Goal: Task Accomplishment & Management: Manage account settings

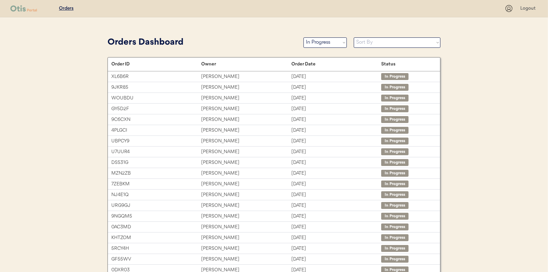
click at [322, 35] on div "Orders Dashboard Status On Hold New In Progress Complete Pending HW Consent Can…" at bounding box center [273, 43] width 333 height 16
click at [322, 41] on select "Status On Hold New In Progress Complete Pending HW Consent Canceled" at bounding box center [324, 42] width 43 height 10
select select ""new""
click at [303, 37] on select "Status On Hold New In Progress Complete Pending HW Consent Canceled" at bounding box center [324, 42] width 43 height 10
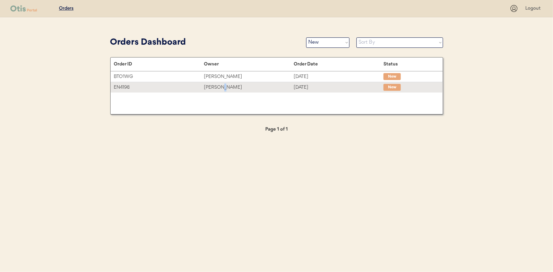
click at [222, 87] on div "[PERSON_NAME]" at bounding box center [249, 88] width 90 height 8
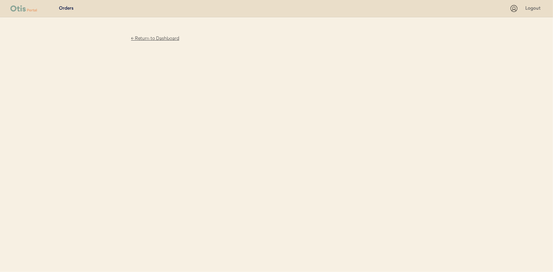
drag, startPoint x: 0, startPoint y: 0, endPoint x: 222, endPoint y: 87, distance: 238.9
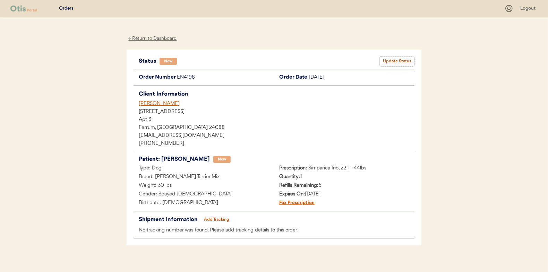
click at [394, 61] on button "Update Status" at bounding box center [396, 61] width 35 height 10
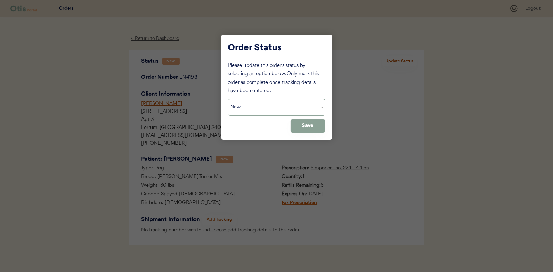
click at [286, 105] on select "Status On Hold New In Progress Complete Pending HW Consent Canceled" at bounding box center [276, 107] width 97 height 17
select select ""in_progress""
click at [228, 99] on select "Status On Hold New In Progress Complete Pending HW Consent Canceled" at bounding box center [276, 107] width 97 height 17
click at [322, 124] on button "Save" at bounding box center [307, 126] width 35 height 14
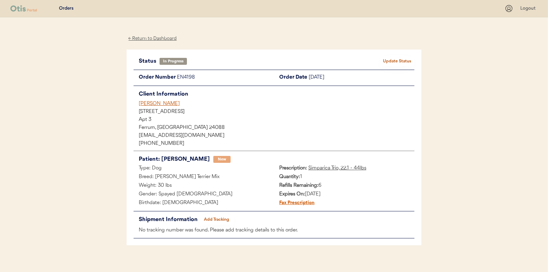
click at [155, 40] on div "← Return to Dashboard" at bounding box center [152, 39] width 52 height 8
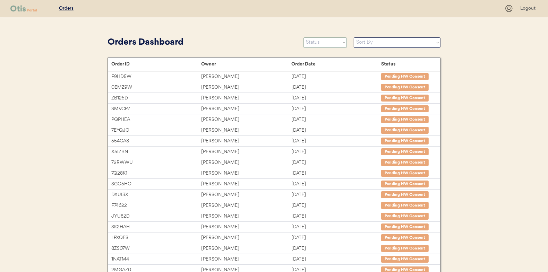
click at [332, 43] on select "Status On Hold New In Progress Complete Pending HW Consent Canceled" at bounding box center [324, 42] width 43 height 10
select select ""new""
click at [303, 37] on select "Status On Hold New In Progress Complete Pending HW Consent Canceled" at bounding box center [324, 42] width 43 height 10
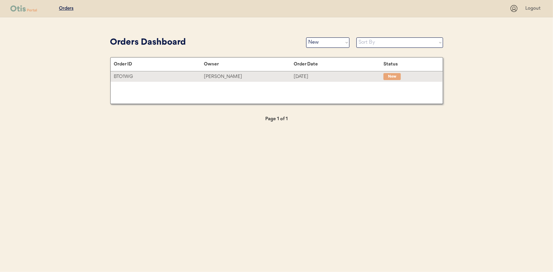
click at [202, 75] on div "BTO1WG" at bounding box center [159, 77] width 90 height 8
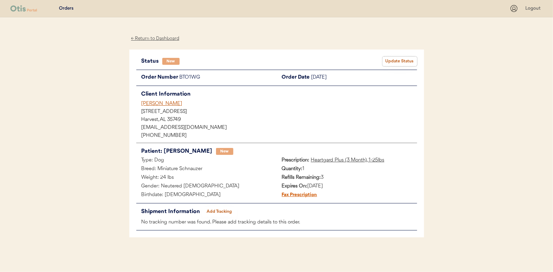
click at [396, 57] on button "Update Status" at bounding box center [399, 61] width 35 height 10
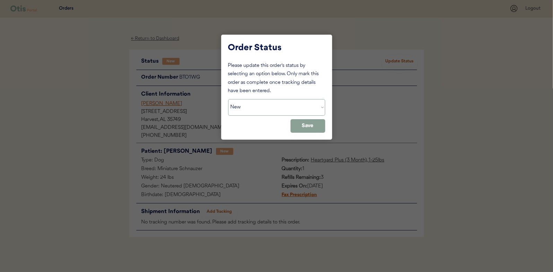
click at [270, 114] on select "Status On Hold New In Progress Complete Pending HW Consent Canceled" at bounding box center [276, 107] width 97 height 17
select select ""in_progress""
click at [228, 99] on select "Status On Hold New In Progress Complete Pending HW Consent Canceled" at bounding box center [276, 107] width 97 height 17
click at [307, 128] on button "Save" at bounding box center [307, 126] width 35 height 14
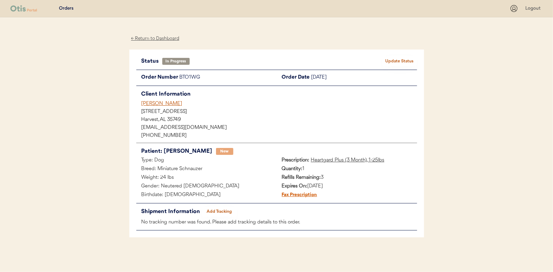
click at [150, 40] on div "← Return to Dashboard" at bounding box center [155, 39] width 52 height 8
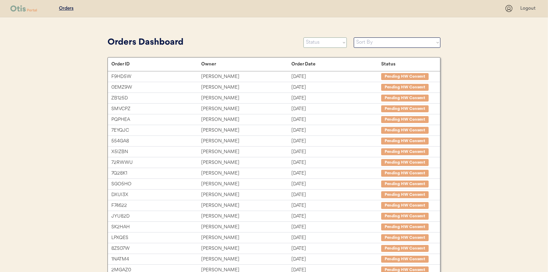
click at [328, 42] on select "Status On Hold New In Progress Complete Pending HW Consent Canceled" at bounding box center [324, 42] width 43 height 10
select select ""in_progress""
click at [303, 37] on select "Status On Hold New In Progress Complete Pending HW Consent Canceled" at bounding box center [324, 42] width 43 height 10
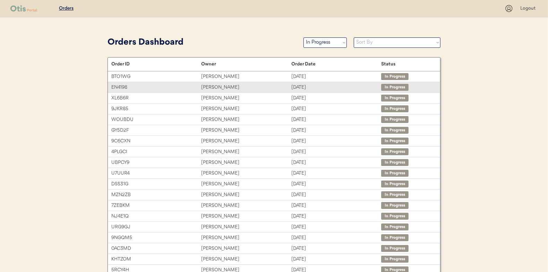
click at [262, 88] on div "Cassandra Ricca" at bounding box center [246, 88] width 90 height 8
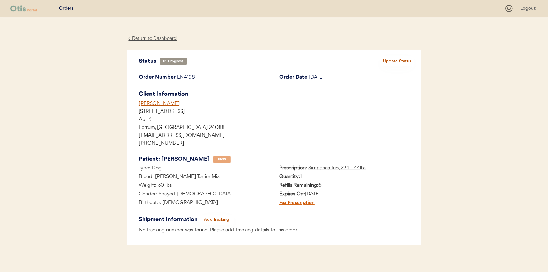
click at [155, 38] on div "← Return to Dashboard" at bounding box center [152, 39] width 52 height 8
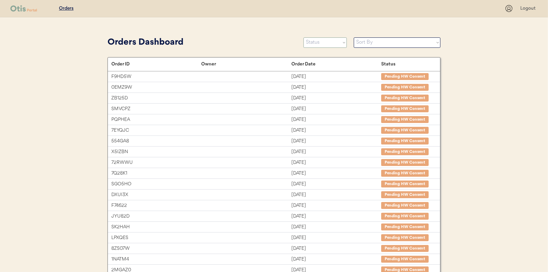
click at [328, 43] on select "Status On Hold New In Progress Complete Pending HW Consent Canceled" at bounding box center [324, 42] width 43 height 10
click at [303, 37] on select "Status On Hold New In Progress Complete Pending HW Consent Canceled" at bounding box center [324, 42] width 43 height 10
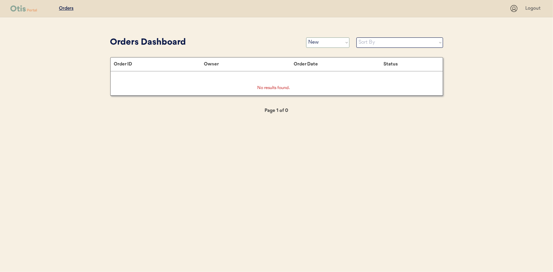
click at [321, 43] on select "Status On Hold New In Progress Complete Pending HW Consent Canceled" at bounding box center [327, 42] width 43 height 10
click at [320, 43] on select "Status On Hold New In Progress Complete Pending HW Consent Canceled" at bounding box center [327, 42] width 43 height 10
click at [316, 42] on select "Status On Hold New In Progress Complete Pending HW Consent Canceled" at bounding box center [327, 42] width 43 height 10
select select ""in_progress""
click at [306, 37] on select "Status On Hold New In Progress Complete Pending HW Consent Canceled" at bounding box center [327, 42] width 43 height 10
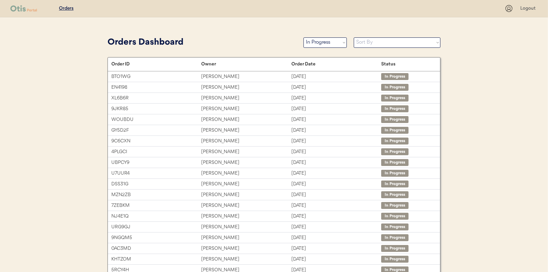
click at [393, 44] on select "Sort By Order Date (Newest → Oldest) Order Date (Oldest → Newest)" at bounding box center [396, 42] width 87 height 10
select select ""Order Date (Oldest → Newest)""
click at [353, 37] on select "Sort By Order Date (Newest → Oldest) Order Date (Oldest → Newest)" at bounding box center [396, 42] width 87 height 10
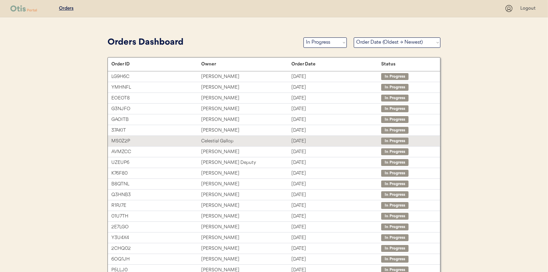
click at [218, 138] on div "Celestial Gallop" at bounding box center [246, 141] width 90 height 8
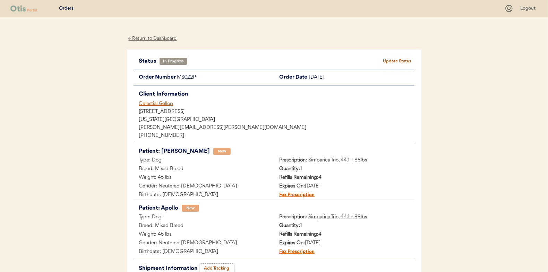
click at [216, 268] on button "Add Tracking" at bounding box center [216, 269] width 35 height 10
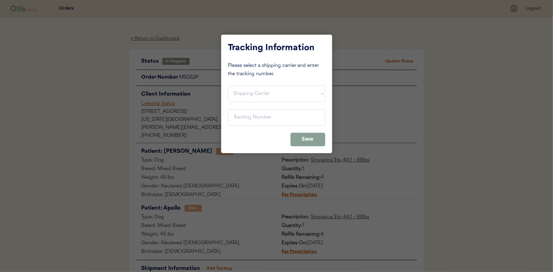
click at [256, 81] on div "Tracking Information Please select a shipping carrier and enter the tracking nu…" at bounding box center [276, 94] width 111 height 119
click at [254, 90] on select "Shipping Carrier FedEx FedEx Ground Economy UPS USPS" at bounding box center [276, 94] width 97 height 17
select select ""usps""
click at [228, 86] on select "Shipping Carrier FedEx FedEx Ground Economy UPS USPS" at bounding box center [276, 94] width 97 height 17
click at [247, 117] on input "input" at bounding box center [276, 117] width 97 height 17
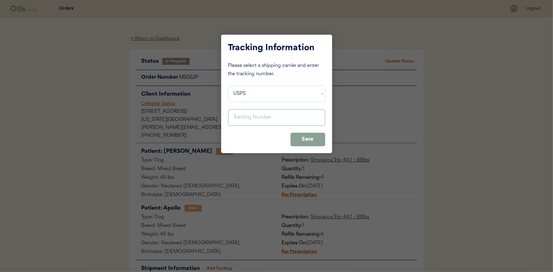
paste input "9400150105798031321632"
type input "9400150105798031321632"
click at [303, 139] on button "Save" at bounding box center [307, 140] width 35 height 14
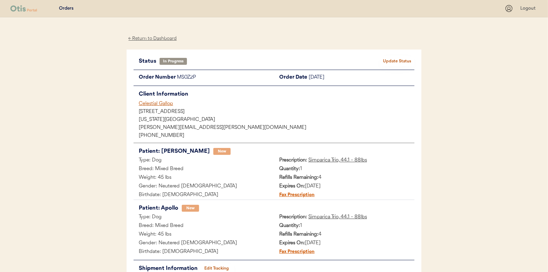
click at [403, 55] on div "Status In Progress Update Status Order Number MS0Z2P Order Date September 12, 2…" at bounding box center [273, 172] width 295 height 245
click at [380, 64] on button "Update Status" at bounding box center [396, 61] width 35 height 10
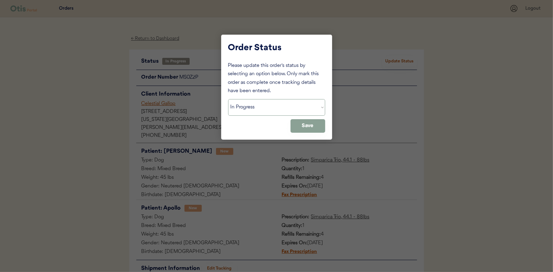
click at [257, 105] on select "Status On Hold New In Progress Complete Pending HW Consent Canceled" at bounding box center [276, 107] width 97 height 17
select select ""complete""
click at [228, 99] on select "Status On Hold New In Progress Complete Pending HW Consent Canceled" at bounding box center [276, 107] width 97 height 17
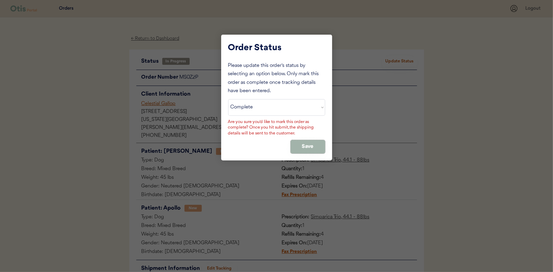
click at [308, 146] on button "Save" at bounding box center [307, 147] width 35 height 14
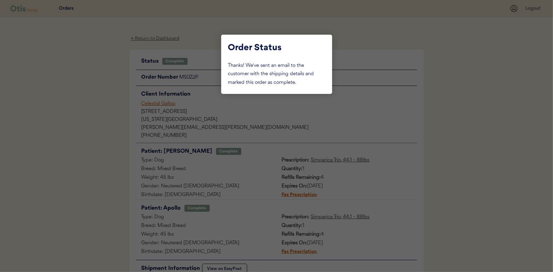
click at [156, 62] on div at bounding box center [276, 136] width 553 height 272
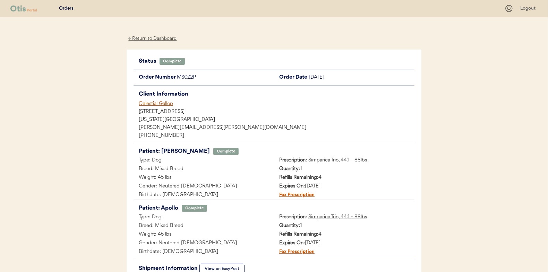
click at [163, 38] on div "← Return to Dashboard" at bounding box center [152, 39] width 52 height 8
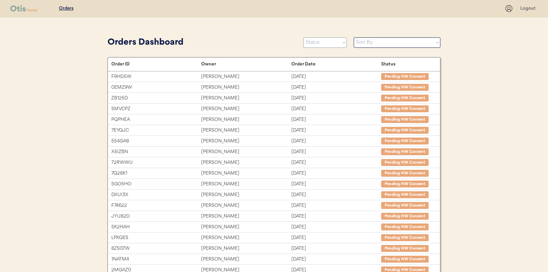
click at [343, 45] on select "Status On Hold New In Progress Complete Pending HW Consent Canceled" at bounding box center [324, 42] width 43 height 10
select select ""in_progress""
click at [303, 37] on select "Status On Hold New In Progress Complete Pending HW Consent Canceled" at bounding box center [324, 42] width 43 height 10
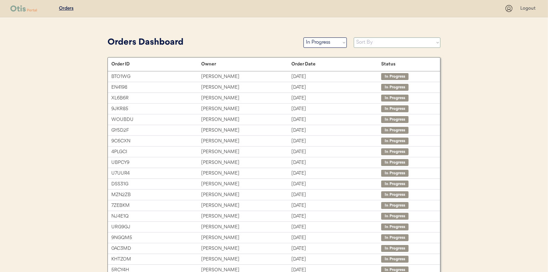
click at [360, 46] on select "Sort By Order Date (Newest → Oldest) Order Date (Oldest → Newest)" at bounding box center [396, 42] width 87 height 10
select select ""Order Date (Oldest → Newest)""
click at [353, 37] on select "Sort By Order Date (Newest → Oldest) Order Date (Oldest → Newest)" at bounding box center [396, 42] width 87 height 10
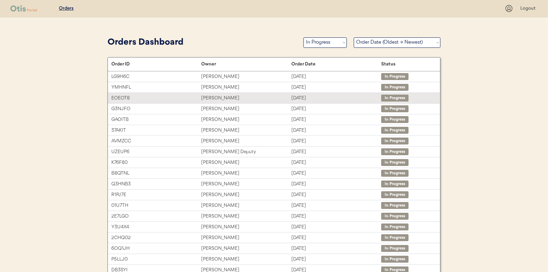
click at [196, 98] on div "EOEOT8" at bounding box center [156, 98] width 90 height 8
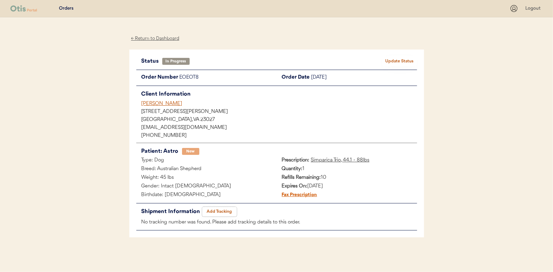
click at [214, 211] on button "Add Tracking" at bounding box center [219, 212] width 35 height 10
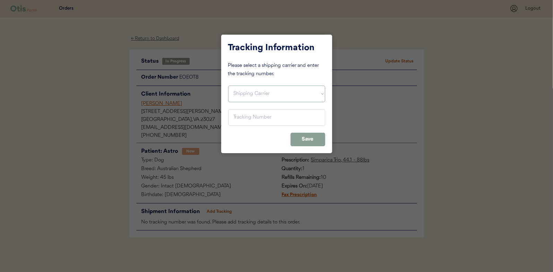
click at [254, 91] on select "Shipping Carrier FedEx FedEx Ground Economy UPS USPS" at bounding box center [276, 94] width 97 height 17
select select ""usps""
click at [228, 86] on select "Shipping Carrier FedEx FedEx Ground Economy UPS USPS" at bounding box center [276, 94] width 97 height 17
click at [248, 122] on input "input" at bounding box center [276, 117] width 97 height 17
paste input "9400150105799031254449"
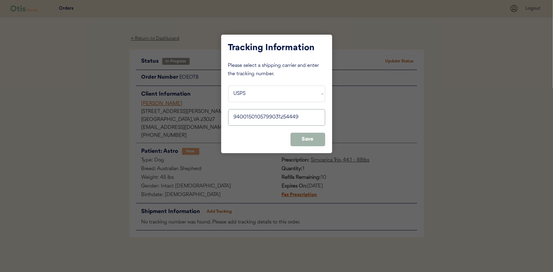
type input "9400150105799031254449"
click at [300, 139] on button "Save" at bounding box center [307, 140] width 35 height 14
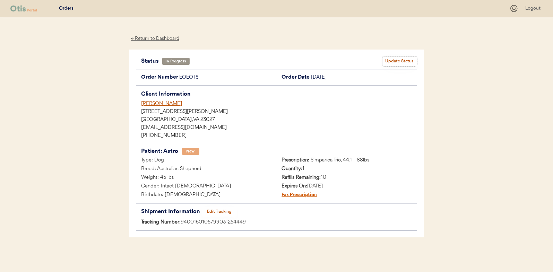
click at [390, 64] on button "Update Status" at bounding box center [399, 61] width 35 height 10
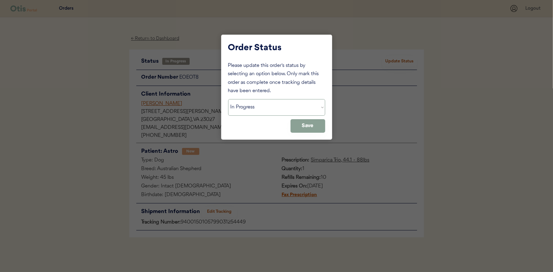
click at [292, 109] on select "Status On Hold New In Progress Complete Pending HW Consent Canceled" at bounding box center [276, 107] width 97 height 17
select select ""complete""
click at [228, 99] on select "Status On Hold New In Progress Complete Pending HW Consent Canceled" at bounding box center [276, 107] width 97 height 17
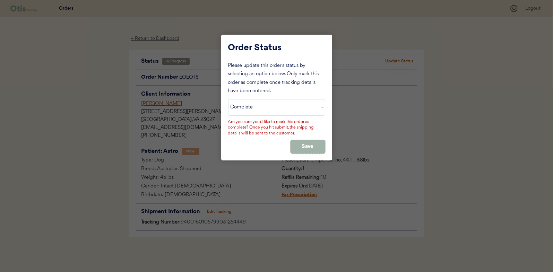
click at [296, 147] on button "Save" at bounding box center [307, 147] width 35 height 14
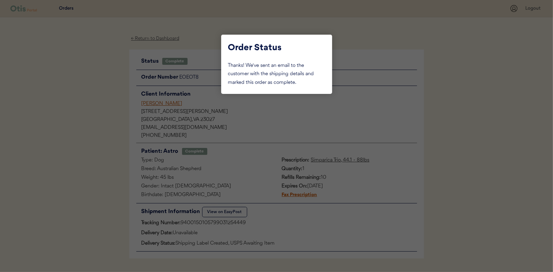
click at [101, 107] on div at bounding box center [276, 136] width 553 height 272
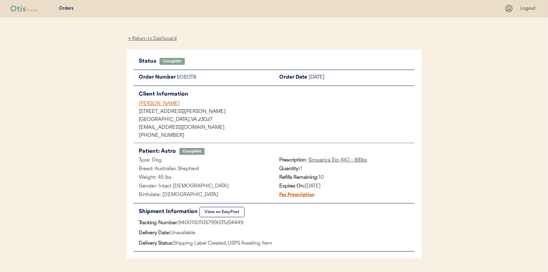
click at [154, 41] on div "← Return to Dashboard" at bounding box center [152, 39] width 52 height 8
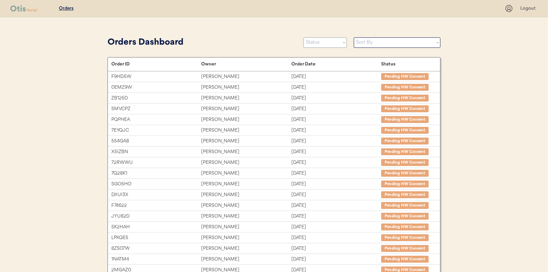
drag, startPoint x: 339, startPoint y: 42, endPoint x: 337, endPoint y: 46, distance: 4.3
click at [339, 42] on select "Status On Hold New In Progress Complete Pending HW Consent Canceled" at bounding box center [324, 42] width 43 height 10
select select ""in_progress""
click at [303, 37] on select "Status On Hold New In Progress Complete Pending HW Consent Canceled" at bounding box center [324, 42] width 43 height 10
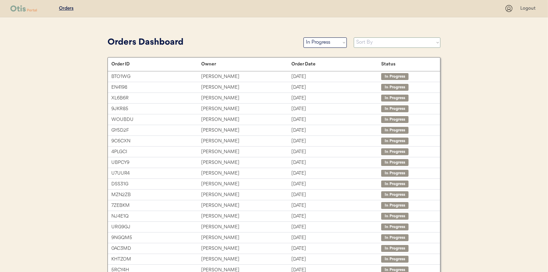
click at [360, 44] on select "Sort By Order Date (Newest → Oldest) Order Date (Oldest → Newest)" at bounding box center [396, 42] width 87 height 10
select select ""Order Date (Oldest → Newest)""
click at [353, 37] on select "Sort By Order Date (Newest → Oldest) Order Date (Oldest → Newest)" at bounding box center [396, 42] width 87 height 10
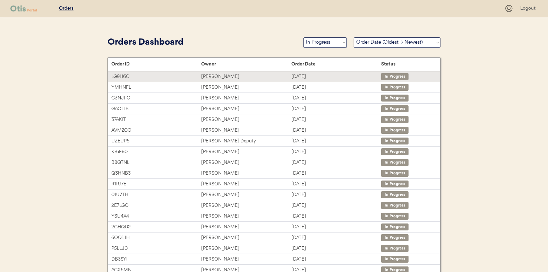
click at [225, 79] on div "[PERSON_NAME]" at bounding box center [246, 77] width 90 height 8
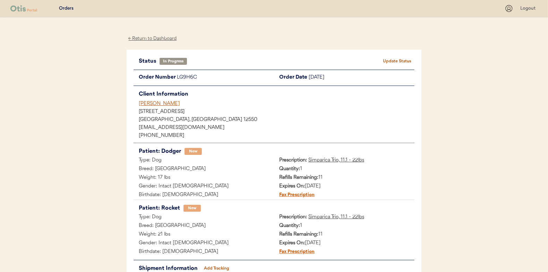
click at [216, 264] on button "Add Tracking" at bounding box center [216, 269] width 35 height 10
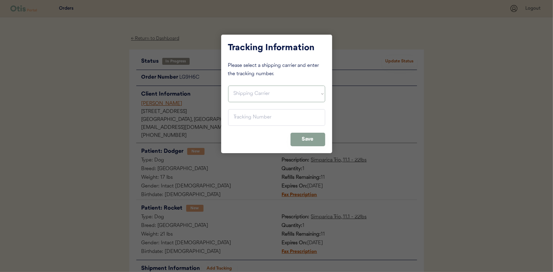
click at [256, 93] on select "Shipping Carrier FedEx FedEx Ground Economy UPS USPS" at bounding box center [276, 94] width 97 height 17
select select ""usps""
click at [228, 86] on select "Shipping Carrier FedEx FedEx Ground Economy UPS USPS" at bounding box center [276, 94] width 97 height 17
click at [260, 120] on input "input" at bounding box center [276, 117] width 97 height 17
paste input "9400150105799031216867"
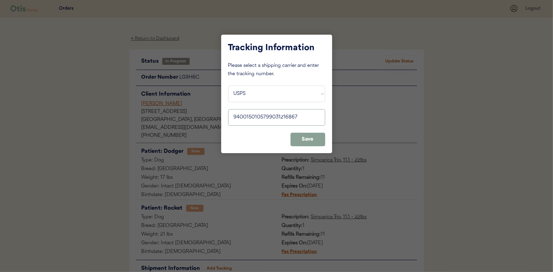
type input "9400150105799031216867"
click at [312, 141] on button "Save" at bounding box center [307, 140] width 35 height 14
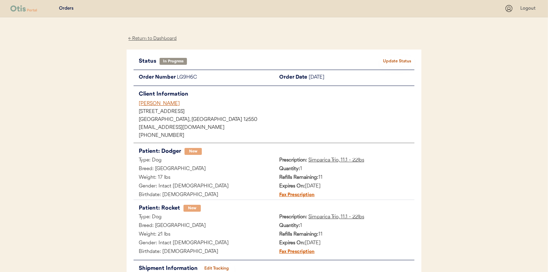
click at [393, 60] on button "Update Status" at bounding box center [396, 61] width 35 height 10
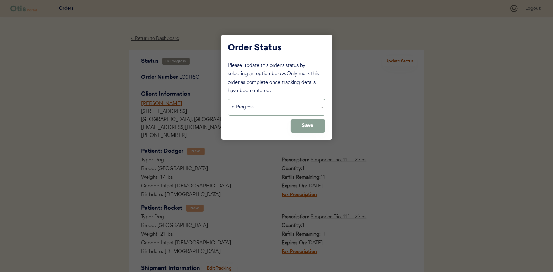
click at [261, 104] on select "Status On Hold New In Progress Complete Pending HW Consent Canceled" at bounding box center [276, 107] width 97 height 17
select select ""complete""
click at [228, 99] on select "Status On Hold New In Progress Complete Pending HW Consent Canceled" at bounding box center [276, 107] width 97 height 17
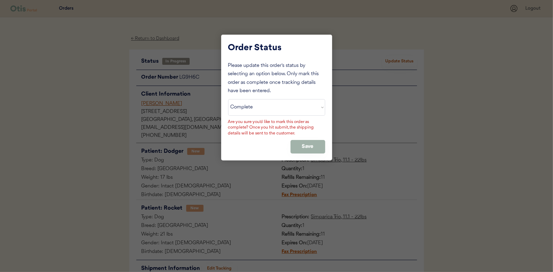
click at [309, 151] on button "Save" at bounding box center [307, 147] width 35 height 14
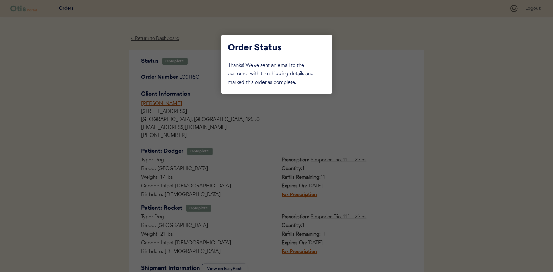
click at [76, 87] on div at bounding box center [276, 136] width 553 height 272
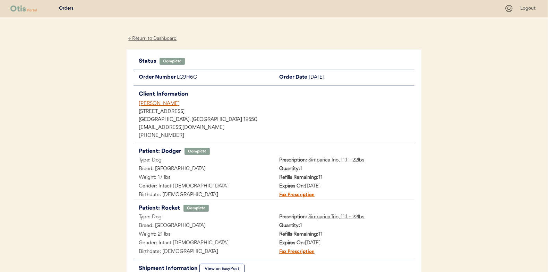
click at [151, 37] on div "← Return to Dashboard" at bounding box center [152, 39] width 52 height 8
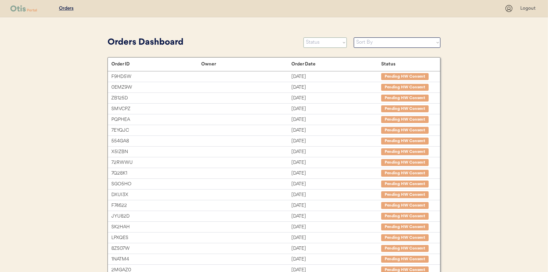
click at [335, 40] on select "Status On Hold New In Progress Complete Pending HW Consent Canceled" at bounding box center [324, 42] width 43 height 10
select select ""in_progress""
click at [303, 37] on select "Status On Hold New In Progress Complete Pending HW Consent Canceled" at bounding box center [324, 42] width 43 height 10
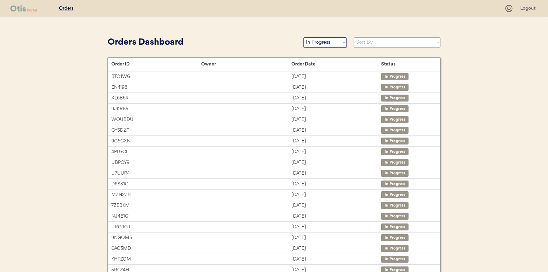
click at [367, 45] on select "Sort By Order Date (Newest → Oldest) Order Date (Oldest → Newest)" at bounding box center [396, 42] width 87 height 10
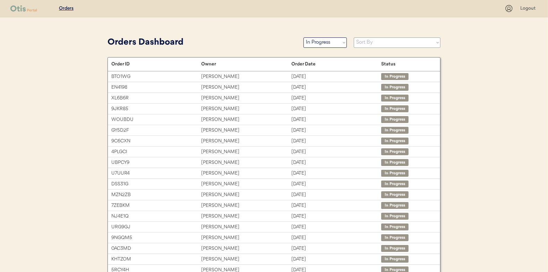
select select ""Order Date (Oldest → Newest)""
click at [353, 37] on select "Sort By Order Date (Newest → Oldest) Order Date (Oldest → Newest)" at bounding box center [396, 42] width 87 height 10
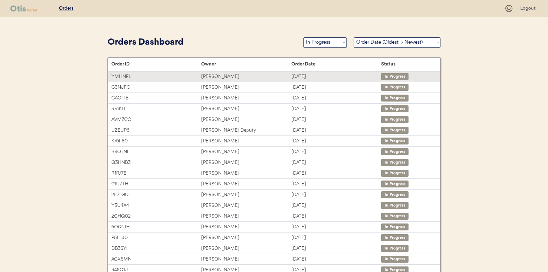
click at [187, 77] on div "YMHNFL" at bounding box center [156, 77] width 90 height 8
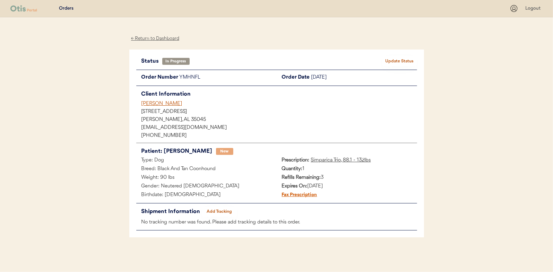
click at [212, 207] on button "Add Tracking" at bounding box center [219, 212] width 35 height 10
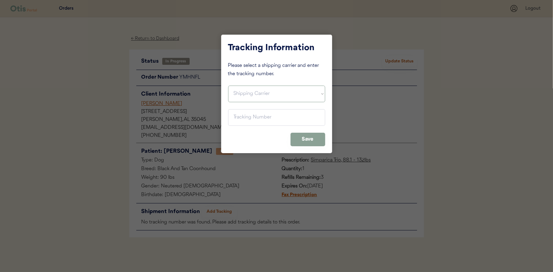
click at [253, 92] on select "Shipping Carrier FedEx FedEx Ground Economy UPS USPS" at bounding box center [276, 94] width 97 height 17
select select ""usps""
click at [228, 86] on select "Shipping Carrier FedEx FedEx Ground Economy UPS USPS" at bounding box center [276, 94] width 97 height 17
click at [246, 115] on input "input" at bounding box center [276, 117] width 97 height 17
paste input "9400150105798031289192"
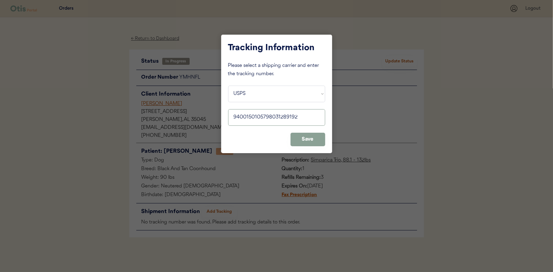
type input "9400150105798031289192"
click at [295, 136] on button "Save" at bounding box center [307, 140] width 35 height 14
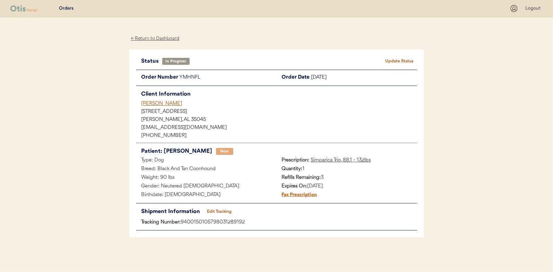
click at [386, 59] on button "Update Status" at bounding box center [399, 61] width 35 height 10
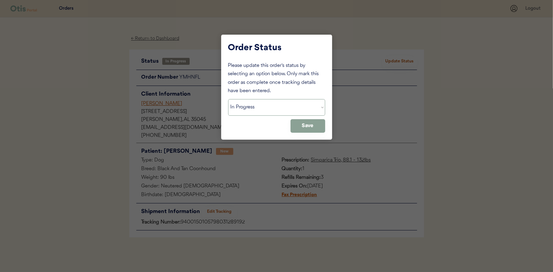
click at [273, 111] on select "Status On Hold New In Progress Complete Pending HW Consent Canceled" at bounding box center [276, 107] width 97 height 17
select select ""complete""
click at [228, 99] on select "Status On Hold New In Progress Complete Pending HW Consent Canceled" at bounding box center [276, 107] width 97 height 17
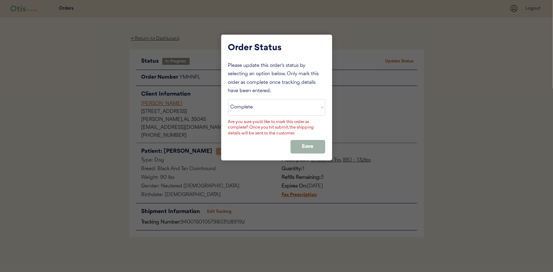
click at [301, 141] on button "Save" at bounding box center [307, 147] width 35 height 14
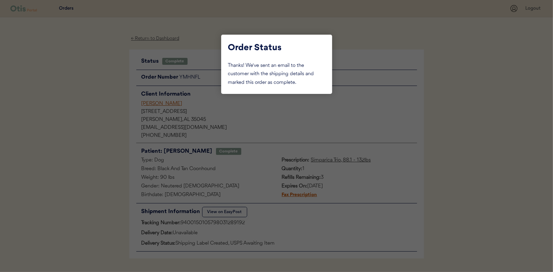
click at [82, 95] on div at bounding box center [276, 136] width 553 height 272
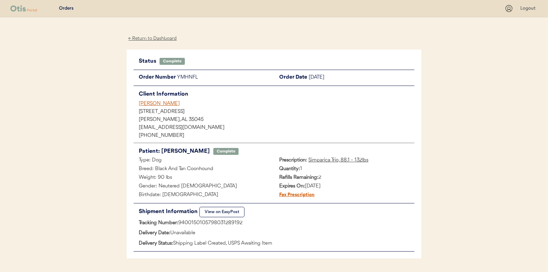
click at [152, 38] on div "← Return to Dashboard" at bounding box center [152, 39] width 52 height 8
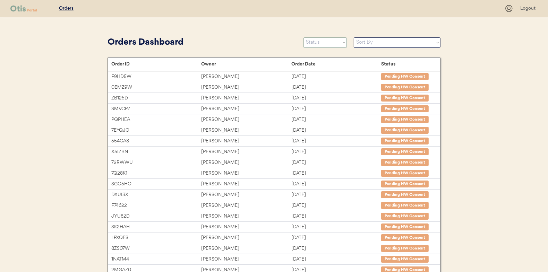
click at [332, 41] on select "Status On Hold New In Progress Complete Pending HW Consent Canceled" at bounding box center [324, 42] width 43 height 10
select select ""in_progress""
click at [303, 37] on select "Status On Hold New In Progress Complete Pending HW Consent Canceled" at bounding box center [324, 42] width 43 height 10
click at [373, 44] on select "Sort By Order Date (Newest → Oldest) Order Date (Oldest → Newest)" at bounding box center [396, 42] width 87 height 10
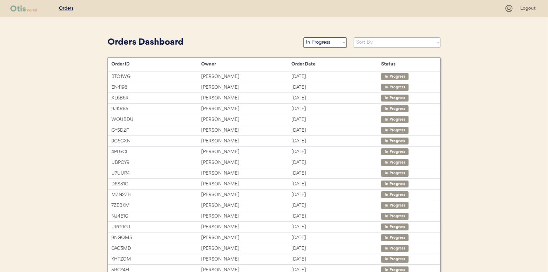
select select ""Order Date (Oldest → Newest)""
click at [353, 37] on select "Sort By Order Date (Newest → Oldest) Order Date (Oldest → Newest)" at bounding box center [396, 42] width 87 height 10
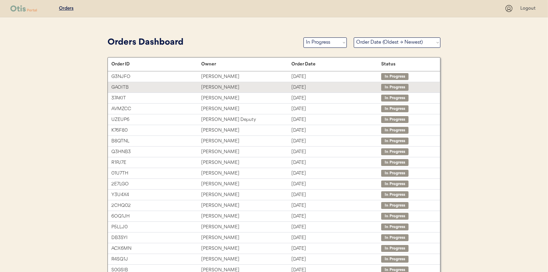
click at [265, 91] on div "Rishika Tiwari" at bounding box center [246, 88] width 90 height 8
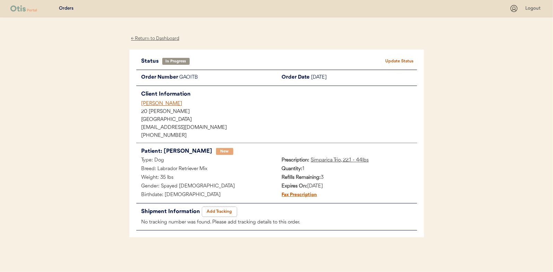
click at [226, 208] on button "Add Tracking" at bounding box center [219, 212] width 35 height 10
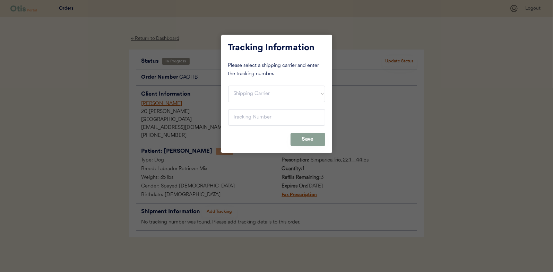
click at [281, 101] on select "Shipping Carrier FedEx FedEx Ground Economy UPS USPS" at bounding box center [276, 94] width 97 height 17
click at [228, 86] on select "Shipping Carrier FedEx FedEx Ground Economy UPS USPS" at bounding box center [276, 94] width 97 height 17
click at [263, 99] on select "Shipping Carrier FedEx FedEx Ground Economy UPS USPS" at bounding box center [276, 94] width 97 height 17
select select ""usps""
click at [228, 86] on select "Shipping Carrier FedEx FedEx Ground Economy UPS USPS" at bounding box center [276, 94] width 97 height 17
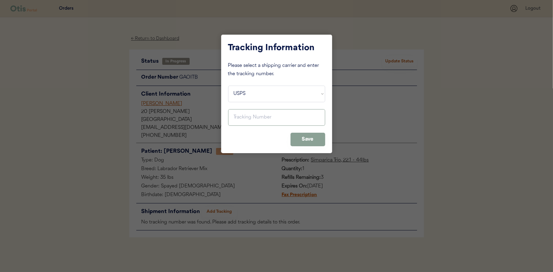
click at [256, 122] on input "input" at bounding box center [276, 117] width 97 height 17
paste input "9400150105798031346642"
type input "9400150105798031346642"
click at [302, 133] on button "Save" at bounding box center [307, 140] width 35 height 14
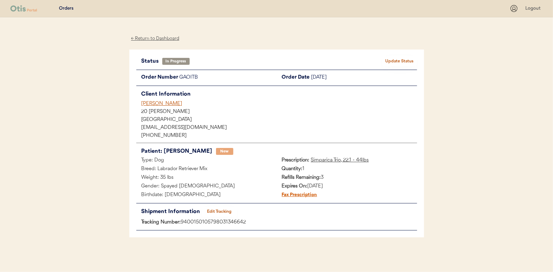
click at [388, 60] on button "Update Status" at bounding box center [399, 61] width 35 height 10
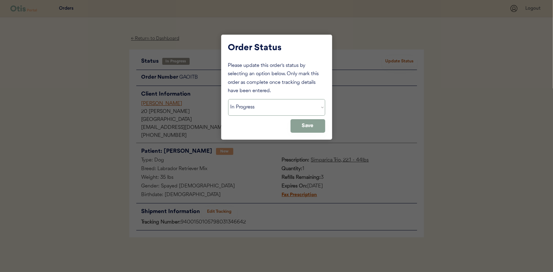
click at [302, 113] on select "Status On Hold New In Progress Complete Pending HW Consent Canceled" at bounding box center [276, 107] width 97 height 17
select select ""complete""
click at [228, 99] on select "Status On Hold New In Progress Complete Pending HW Consent Canceled" at bounding box center [276, 107] width 97 height 17
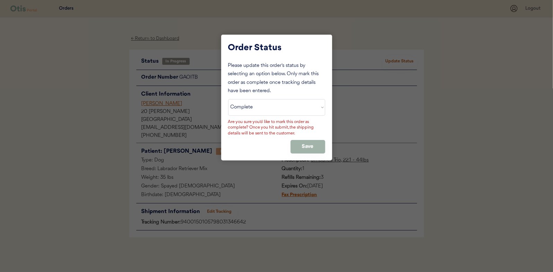
click at [299, 146] on button "Save" at bounding box center [307, 147] width 35 height 14
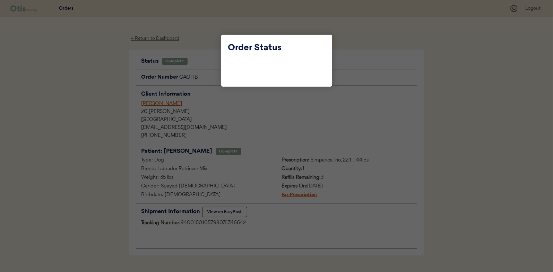
click at [76, 73] on div at bounding box center [276, 136] width 553 height 272
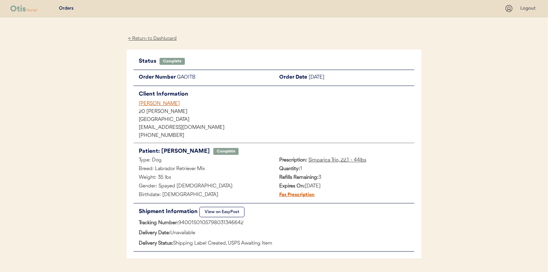
click at [161, 37] on div "← Return to Dashboard" at bounding box center [152, 39] width 52 height 8
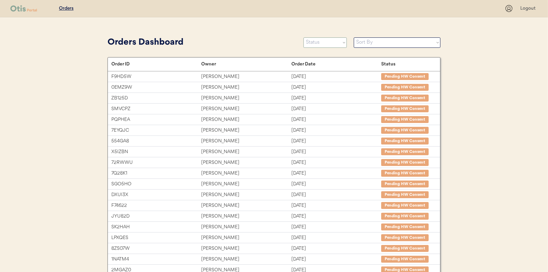
click at [321, 47] on select "Status On Hold New In Progress Complete Pending HW Consent Canceled" at bounding box center [324, 42] width 43 height 10
select select ""in_progress""
click at [303, 37] on select "Status On Hold New In Progress Complete Pending HW Consent Canceled" at bounding box center [324, 42] width 43 height 10
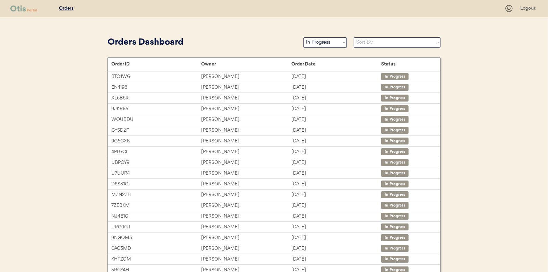
click at [360, 44] on select "Sort By Order Date (Newest → Oldest) Order Date (Oldest → Newest)" at bounding box center [396, 42] width 87 height 10
click at [373, 41] on select "Sort By Order Date (Newest → Oldest) Order Date (Oldest → Newest)" at bounding box center [396, 42] width 87 height 10
click at [373, 43] on select "Sort By Order Date (Newest → Oldest) Order Date (Oldest → Newest)" at bounding box center [396, 42] width 87 height 10
select select ""Order Date (Oldest → Newest)""
click at [353, 37] on select "Sort By Order Date (Newest → Oldest) Order Date (Oldest → Newest)" at bounding box center [396, 42] width 87 height 10
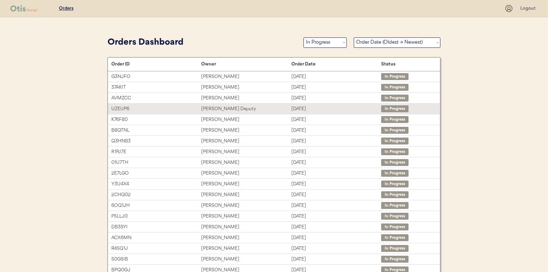
click at [230, 110] on div "[PERSON_NAME] Deputy" at bounding box center [246, 109] width 90 height 8
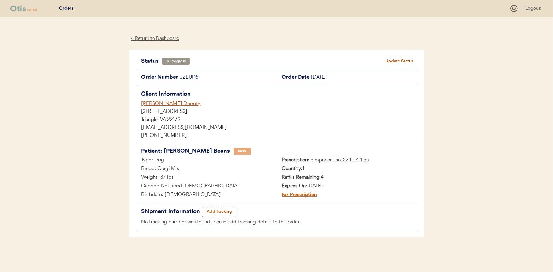
click at [223, 212] on button "Add Tracking" at bounding box center [219, 212] width 35 height 10
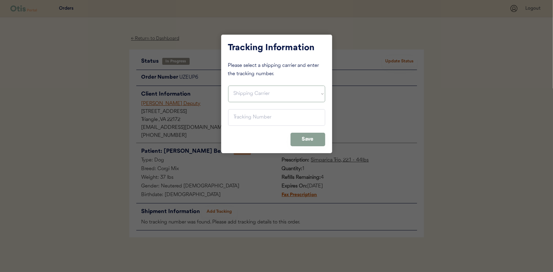
click at [246, 89] on select "Shipping Carrier FedEx FedEx Ground Economy UPS USPS" at bounding box center [276, 94] width 97 height 17
select select ""usps""
click at [228, 86] on select "Shipping Carrier FedEx FedEx Ground Economy UPS USPS" at bounding box center [276, 94] width 97 height 17
click at [256, 111] on input "input" at bounding box center [276, 117] width 97 height 17
paste input "9400150105496032998937"
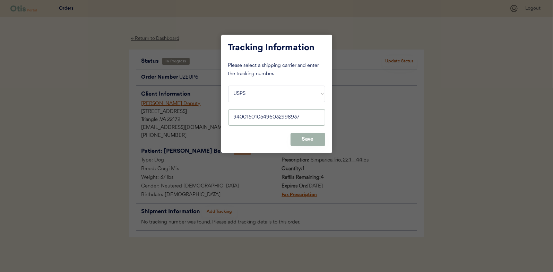
type input "9400150105496032998937"
click at [300, 137] on button "Save" at bounding box center [307, 140] width 35 height 14
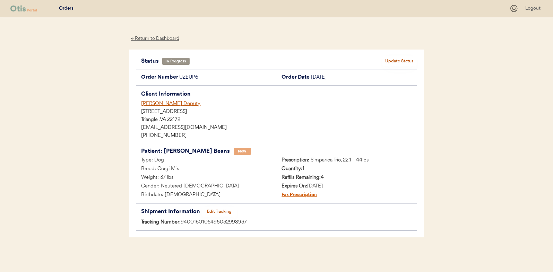
click at [395, 59] on button "Update Status" at bounding box center [399, 61] width 35 height 10
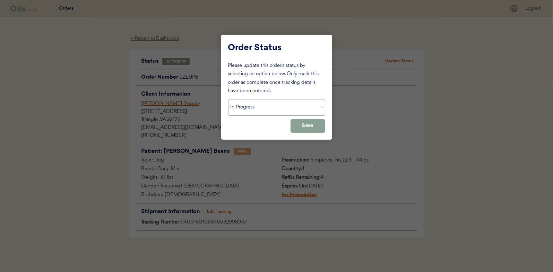
click at [276, 107] on select "Status On Hold New In Progress Complete Pending HW Consent Canceled" at bounding box center [276, 107] width 97 height 17
select select ""complete""
click at [228, 99] on select "Status On Hold New In Progress Complete Pending HW Consent Canceled" at bounding box center [276, 107] width 97 height 17
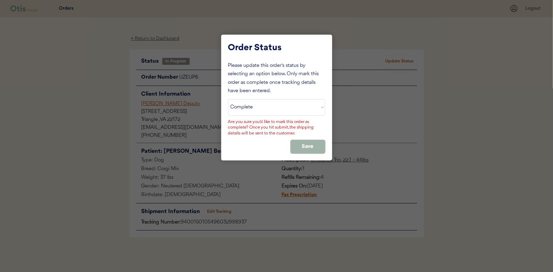
click at [304, 145] on button "Save" at bounding box center [307, 147] width 35 height 14
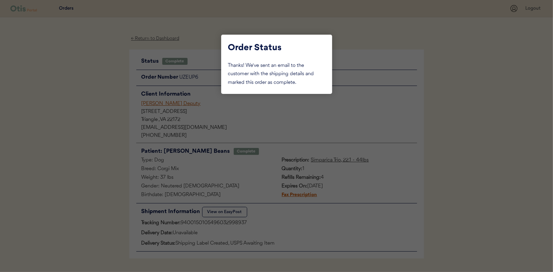
click at [50, 122] on div at bounding box center [276, 136] width 553 height 272
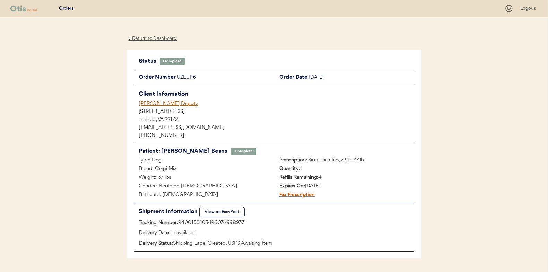
drag, startPoint x: 94, startPoint y: 83, endPoint x: 121, endPoint y: 69, distance: 30.8
click at [94, 83] on div "Patients Consults Orders Logout ← Return to Dashboard Status Complete Update St…" at bounding box center [274, 146] width 548 height 293
click at [156, 37] on div "← Return to Dashboard" at bounding box center [152, 39] width 52 height 8
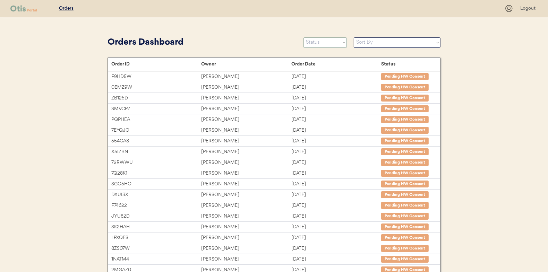
click at [328, 43] on select "Status On Hold New In Progress Complete Pending HW Consent Canceled" at bounding box center [324, 42] width 43 height 10
select select ""in_progress""
click at [303, 37] on select "Status On Hold New In Progress Complete Pending HW Consent Canceled" at bounding box center [324, 42] width 43 height 10
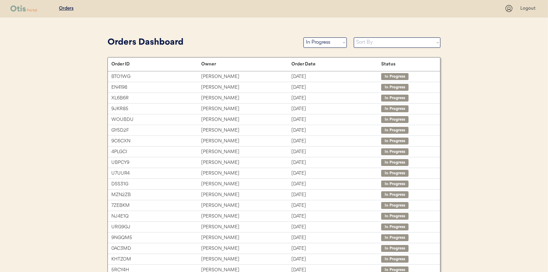
click at [370, 45] on select "Sort By Order Date (Newest → Oldest) Order Date (Oldest → Newest)" at bounding box center [396, 42] width 87 height 10
select select ""Order Date (Oldest → Newest)""
click at [353, 37] on select "Sort By Order Date (Newest → Oldest) Order Date (Oldest → Newest)" at bounding box center [396, 42] width 87 height 10
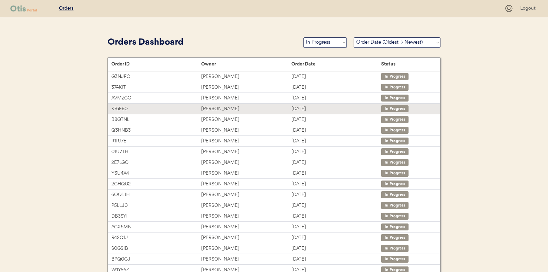
click at [312, 105] on div "[DATE]" at bounding box center [336, 109] width 90 height 8
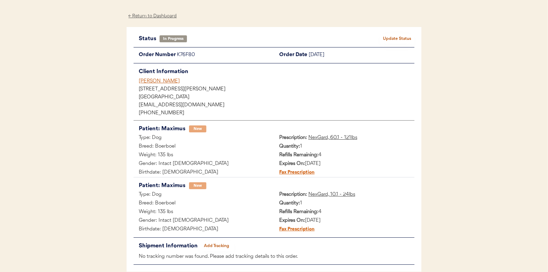
scroll to position [35, 0]
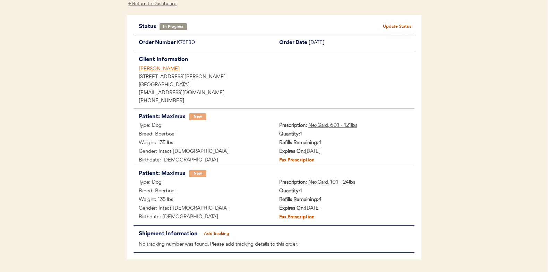
click at [220, 232] on button "Add Tracking" at bounding box center [216, 234] width 35 height 10
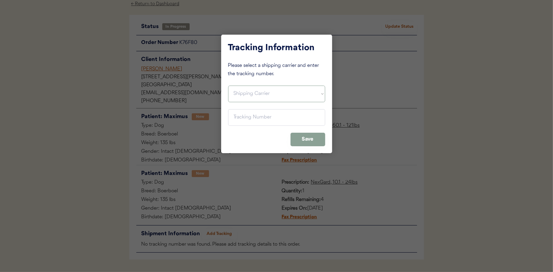
click at [245, 95] on select "Shipping Carrier FedEx FedEx Ground Economy UPS USPS" at bounding box center [276, 94] width 97 height 17
select select ""usps""
click at [228, 86] on select "Shipping Carrier FedEx FedEx Ground Economy UPS USPS" at bounding box center [276, 94] width 97 height 17
click at [241, 121] on input "input" at bounding box center [276, 117] width 97 height 17
paste input "9400150105496032991365"
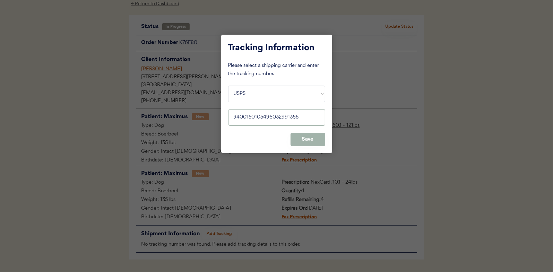
type input "9400150105496032991365"
click at [302, 139] on button "Save" at bounding box center [307, 140] width 35 height 14
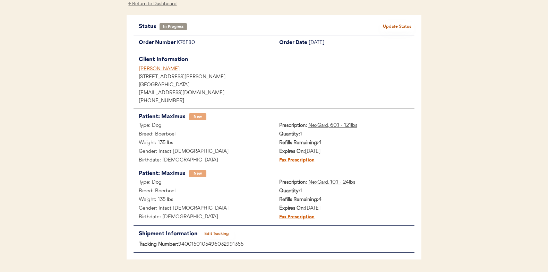
click at [394, 27] on button "Update Status" at bounding box center [396, 27] width 35 height 10
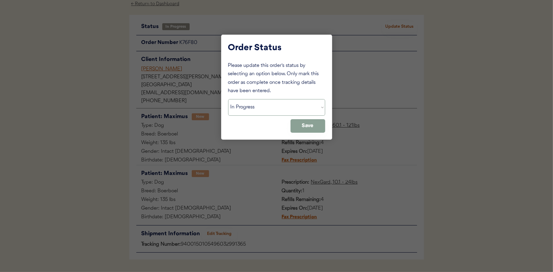
click at [268, 108] on select "Status On Hold New In Progress Complete Pending HW Consent Canceled" at bounding box center [276, 107] width 97 height 17
select select ""complete""
click at [228, 99] on select "Status On Hold New In Progress Complete Pending HW Consent Canceled" at bounding box center [276, 107] width 97 height 17
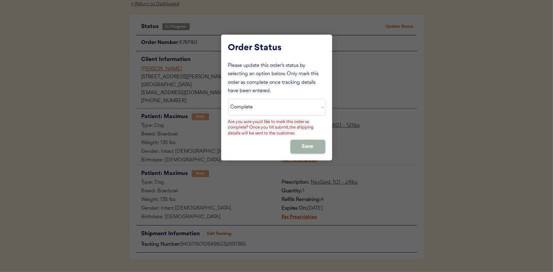
click at [297, 149] on button "Save" at bounding box center [307, 147] width 35 height 14
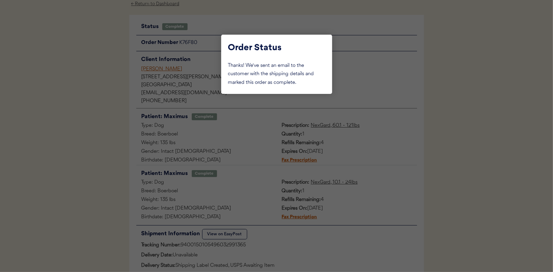
click at [94, 67] on div at bounding box center [276, 136] width 553 height 272
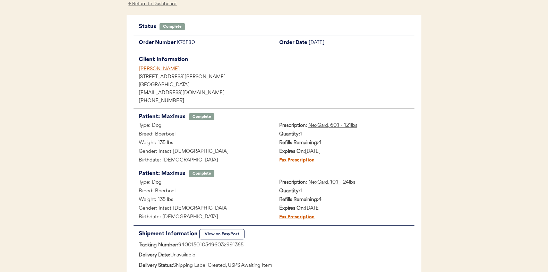
click at [159, 6] on div "← Return to Dashboard" at bounding box center [152, 4] width 52 height 8
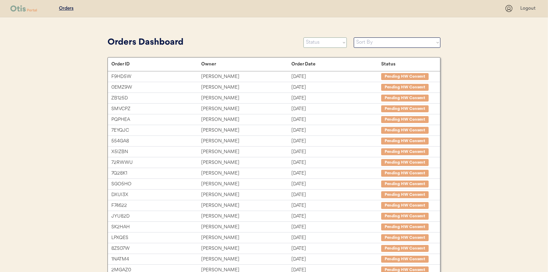
click at [332, 40] on select "Status On Hold New In Progress Complete Pending HW Consent Canceled" at bounding box center [324, 42] width 43 height 10
select select ""in_progress""
click at [303, 37] on select "Status On Hold New In Progress Complete Pending HW Consent Canceled" at bounding box center [324, 42] width 43 height 10
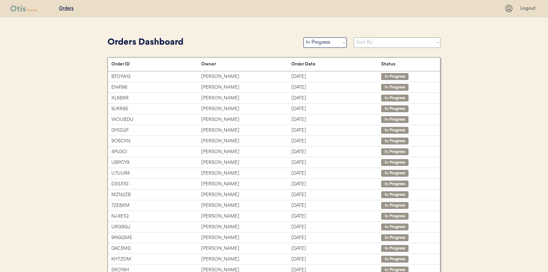
click at [379, 44] on select "Sort By Order Date (Newest → Oldest) Order Date (Oldest → Newest)" at bounding box center [396, 42] width 87 height 10
select select ""Order Date (Oldest → Newest)""
click at [353, 37] on select "Sort By Order Date (Newest → Oldest) Order Date (Oldest → Newest)" at bounding box center [396, 42] width 87 height 10
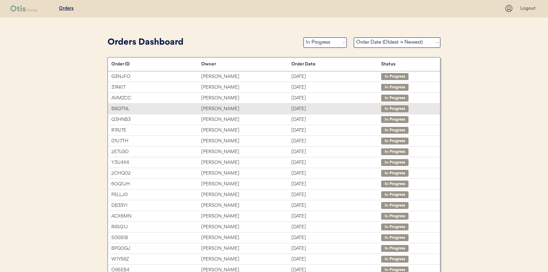
click at [262, 110] on div "[PERSON_NAME]" at bounding box center [246, 109] width 90 height 8
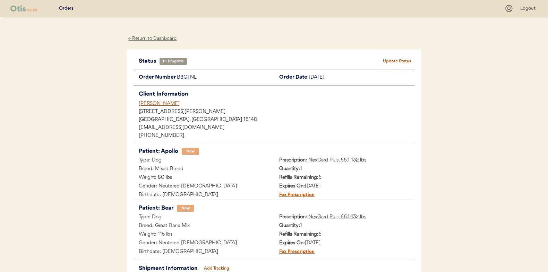
click at [214, 267] on button "Add Tracking" at bounding box center [216, 269] width 35 height 10
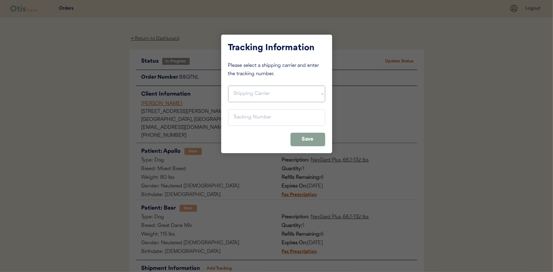
click at [241, 95] on select "Shipping Carrier FedEx FedEx Ground Economy UPS USPS" at bounding box center [276, 94] width 97 height 17
select select ""usps""
click at [228, 86] on select "Shipping Carrier FedEx FedEx Ground Economy UPS USPS" at bounding box center [276, 94] width 97 height 17
click at [245, 124] on input "input" at bounding box center [276, 117] width 97 height 17
paste input "9400150105798031354210"
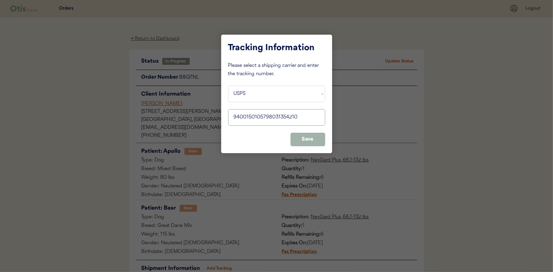
type input "9400150105798031354210"
click at [316, 138] on button "Save" at bounding box center [307, 140] width 35 height 14
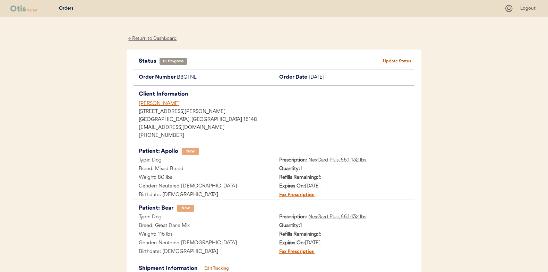
click at [394, 55] on div "Status In Progress Update Status Order Number B8QTNL Order Date September 14, 2…" at bounding box center [273, 172] width 295 height 245
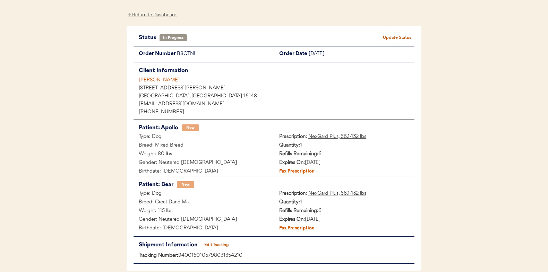
scroll to position [35, 0]
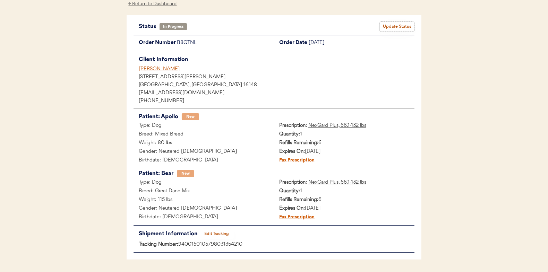
click at [407, 31] on button "Update Status" at bounding box center [396, 27] width 35 height 10
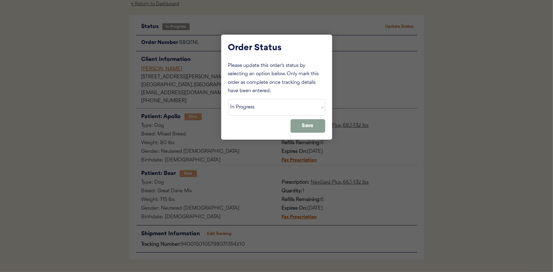
click at [274, 98] on div "Please update this order's status by selecting an option below. Only mark this …" at bounding box center [276, 97] width 97 height 71
click at [260, 110] on select "Status On Hold New In Progress Complete Pending HW Consent Canceled" at bounding box center [276, 107] width 97 height 17
select select ""complete""
click at [228, 99] on select "Status On Hold New In Progress Complete Pending HW Consent Canceled" at bounding box center [276, 107] width 97 height 17
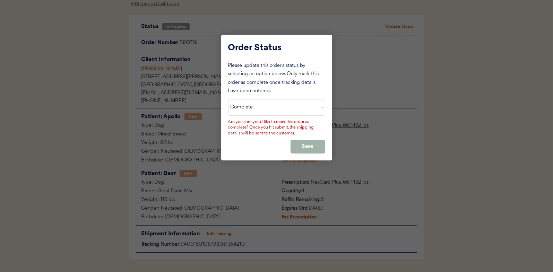
click at [308, 144] on button "Save" at bounding box center [307, 147] width 35 height 14
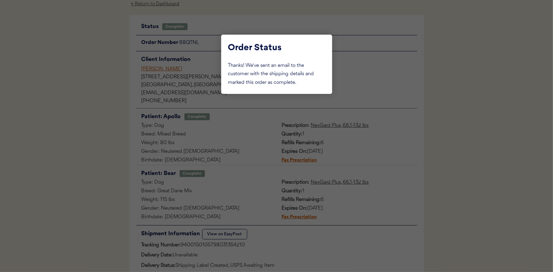
click at [103, 95] on div at bounding box center [276, 136] width 553 height 272
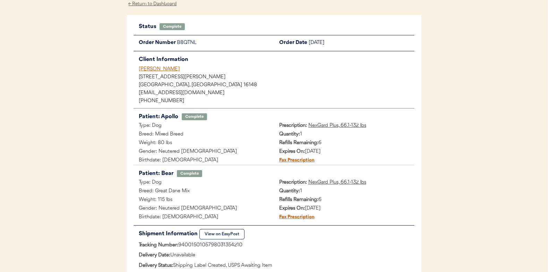
click at [167, 6] on div "← Return to Dashboard" at bounding box center [152, 4] width 52 height 8
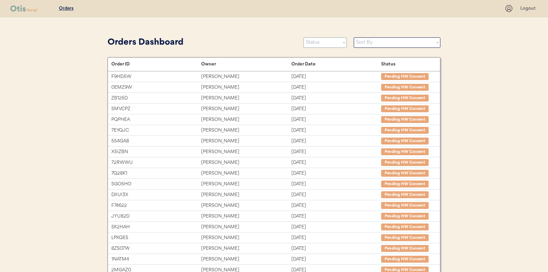
click at [308, 43] on select "Status On Hold New In Progress Complete Pending HW Consent Canceled" at bounding box center [324, 42] width 43 height 10
select select ""in_progress""
click at [303, 37] on select "Status On Hold New In Progress Complete Pending HW Consent Canceled" at bounding box center [324, 42] width 43 height 10
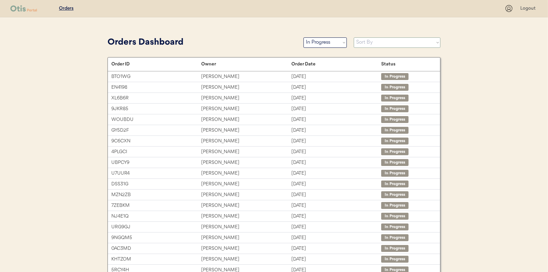
click at [375, 43] on select "Sort By Order Date (Newest → Oldest) Order Date (Oldest → Newest)" at bounding box center [396, 42] width 87 height 10
select select ""Order Date (Oldest → Newest)""
click at [353, 37] on select "Sort By Order Date (Newest → Oldest) Order Date (Oldest → Newest)" at bounding box center [396, 42] width 87 height 10
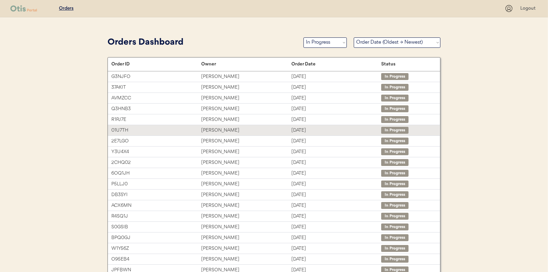
click at [237, 132] on div "[PERSON_NAME]" at bounding box center [246, 130] width 90 height 8
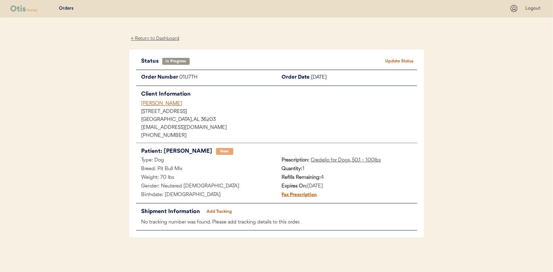
click at [226, 211] on button "Add Tracking" at bounding box center [219, 212] width 35 height 10
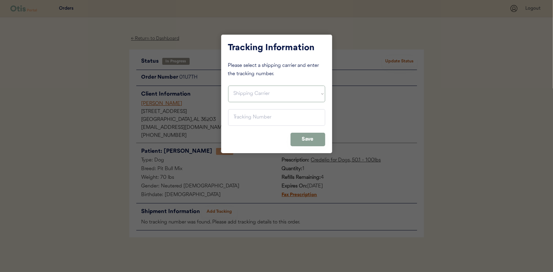
drag, startPoint x: 269, startPoint y: 97, endPoint x: 265, endPoint y: 102, distance: 6.2
click at [269, 97] on select "Shipping Carrier FedEx FedEx Ground Economy UPS USPS" at bounding box center [276, 94] width 97 height 17
select select ""usps""
click at [228, 86] on select "Shipping Carrier FedEx FedEx Ground Economy UPS USPS" at bounding box center [276, 94] width 97 height 17
click at [250, 114] on input "input" at bounding box center [276, 117] width 97 height 17
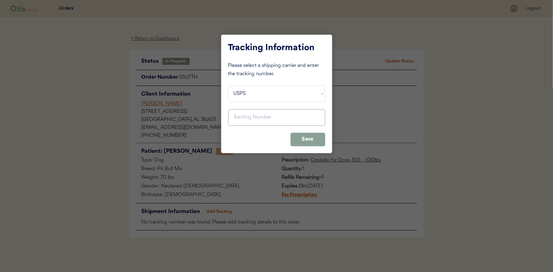
paste input "9400150105496033000370"
type input "9400150105496033000370"
click at [318, 141] on button "Save" at bounding box center [307, 140] width 35 height 14
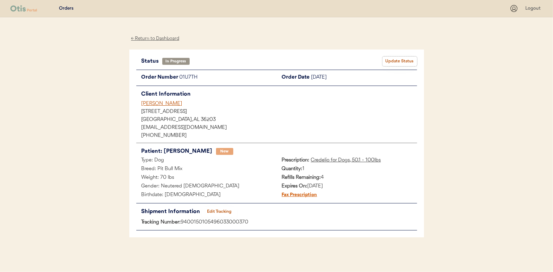
click at [386, 61] on button "Update Status" at bounding box center [399, 61] width 35 height 10
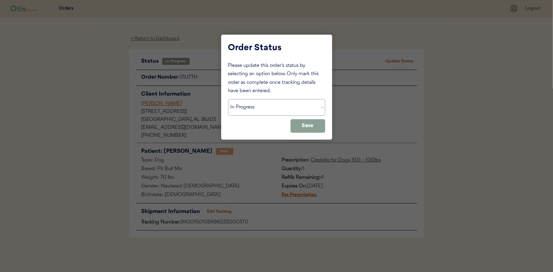
click at [278, 111] on select "Status On Hold New In Progress Complete Pending HW Consent Canceled" at bounding box center [276, 107] width 97 height 17
select select ""complete""
click at [228, 99] on select "Status On Hold New In Progress Complete Pending HW Consent Canceled" at bounding box center [276, 107] width 97 height 17
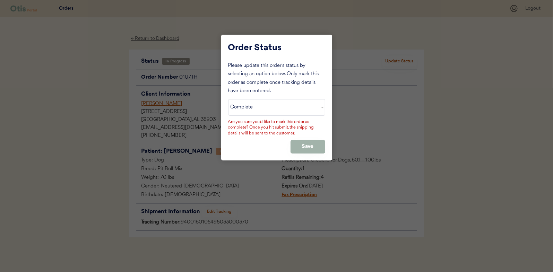
click at [311, 146] on button "Save" at bounding box center [307, 147] width 35 height 14
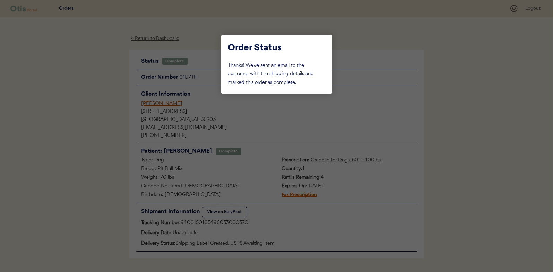
click at [82, 152] on div at bounding box center [276, 136] width 553 height 272
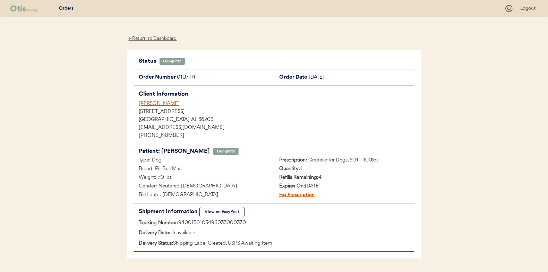
click at [168, 41] on div "← Return to Dashboard" at bounding box center [152, 39] width 52 height 8
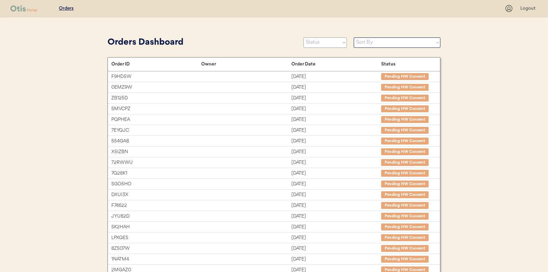
click at [329, 42] on select "Status On Hold New In Progress Complete Pending HW Consent Canceled" at bounding box center [324, 42] width 43 height 10
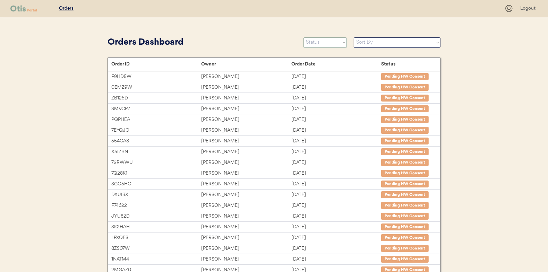
select select ""in_progress""
click at [303, 37] on select "Status On Hold New In Progress Complete Pending HW Consent Canceled" at bounding box center [324, 42] width 43 height 10
click at [368, 43] on select "Sort By Order Date (Newest → Oldest) Order Date (Oldest → Newest)" at bounding box center [396, 42] width 87 height 10
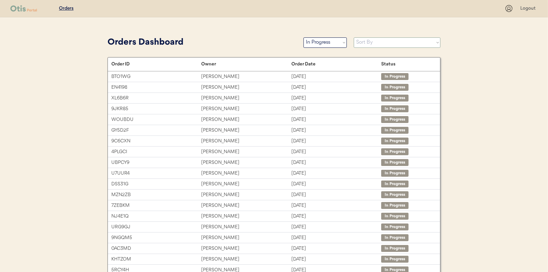
select select ""Order Date (Oldest → Newest)""
click at [353, 37] on select "Sort By Order Date (Newest → Oldest) Order Date (Oldest → Newest)" at bounding box center [396, 42] width 87 height 10
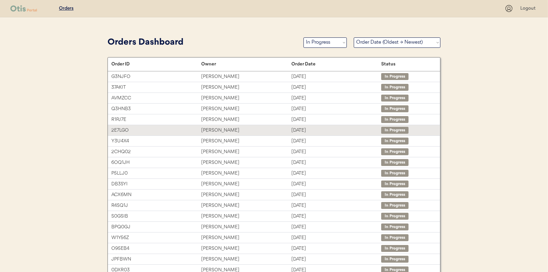
click at [217, 130] on div "[PERSON_NAME]" at bounding box center [246, 130] width 90 height 8
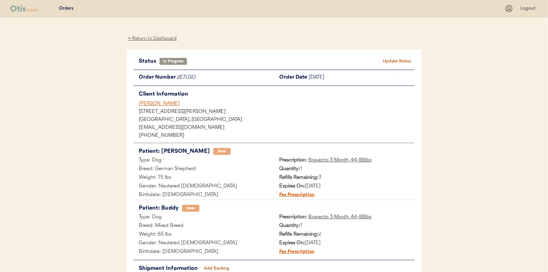
click at [225, 267] on button "Add Tracking" at bounding box center [216, 269] width 35 height 10
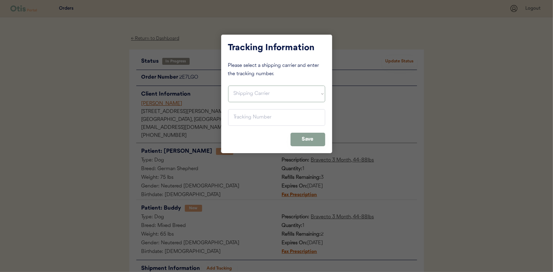
click at [271, 91] on select "Shipping Carrier FedEx FedEx Ground Economy UPS USPS" at bounding box center [276, 94] width 97 height 17
select select ""usps""
click at [228, 86] on select "Shipping Carrier FedEx FedEx Ground Economy UPS USPS" at bounding box center [276, 94] width 97 height 17
click at [260, 121] on input "input" at bounding box center [276, 117] width 97 height 17
paste input "9400150105800031311633"
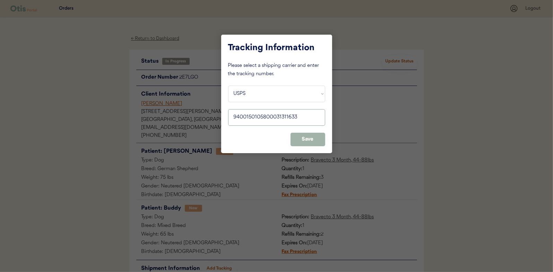
type input "9400150105800031311633"
click at [303, 139] on button "Save" at bounding box center [307, 140] width 35 height 14
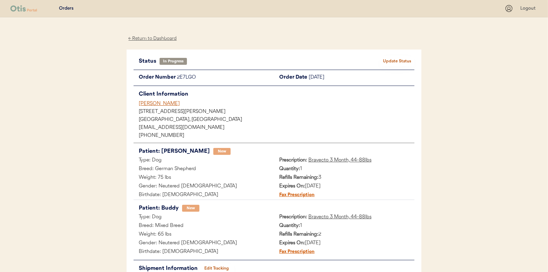
click at [389, 62] on button "Update Status" at bounding box center [396, 61] width 35 height 10
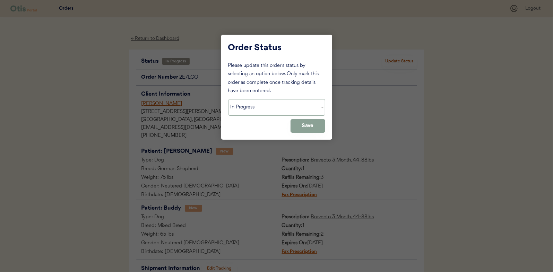
click at [276, 108] on select "Status On Hold New In Progress Complete Pending HW Consent Canceled" at bounding box center [276, 107] width 97 height 17
select select ""complete""
click at [228, 99] on select "Status On Hold New In Progress Complete Pending HW Consent Canceled" at bounding box center [276, 107] width 97 height 17
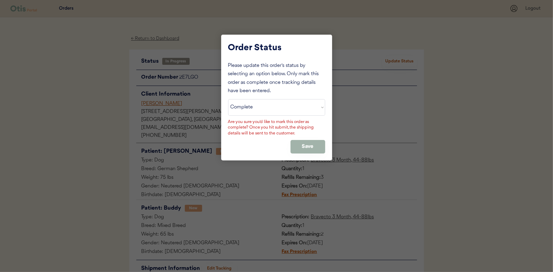
click at [308, 141] on button "Save" at bounding box center [307, 147] width 35 height 14
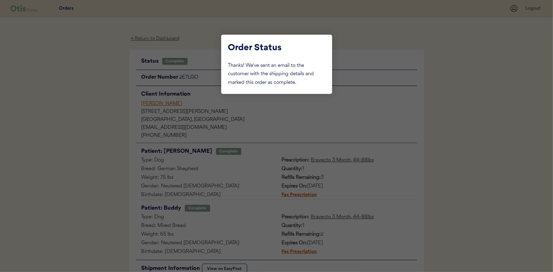
click at [61, 105] on div at bounding box center [276, 136] width 553 height 272
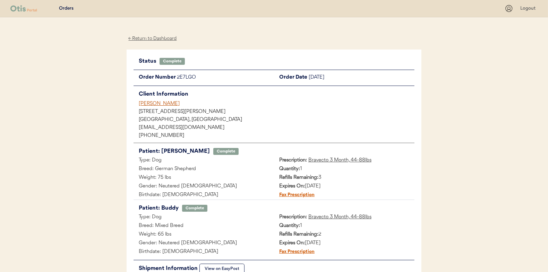
click at [165, 40] on div "← Return to Dashboard" at bounding box center [152, 39] width 52 height 8
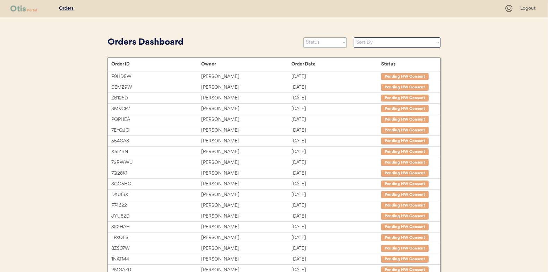
click at [323, 42] on select "Status On Hold New In Progress Complete Pending HW Consent Canceled" at bounding box center [324, 42] width 43 height 10
select select ""in_progress""
click at [303, 37] on select "Status On Hold New In Progress Complete Pending HW Consent Canceled" at bounding box center [324, 42] width 43 height 10
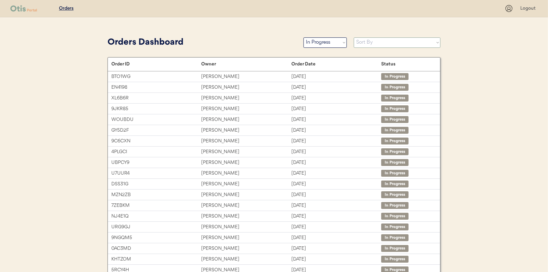
click at [361, 46] on select "Sort By Order Date (Newest → Oldest) Order Date (Oldest → Newest)" at bounding box center [396, 42] width 87 height 10
select select ""Order Date (Oldest → Newest)""
click at [353, 37] on select "Sort By Order Date (Newest → Oldest) Order Date (Oldest → Newest)" at bounding box center [396, 42] width 87 height 10
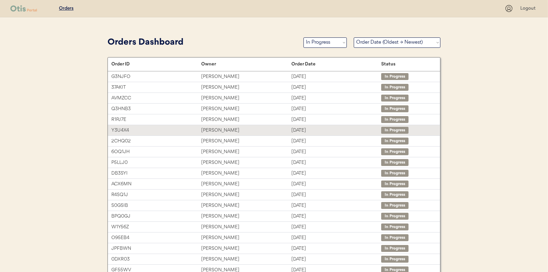
click at [218, 131] on div "Rebekah Yancey" at bounding box center [246, 130] width 90 height 8
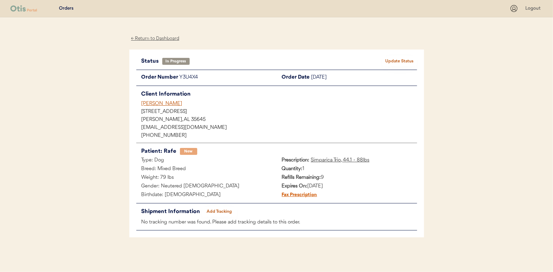
click at [209, 211] on button "Add Tracking" at bounding box center [219, 212] width 35 height 10
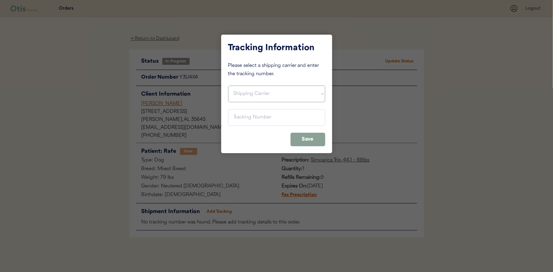
click at [242, 94] on select "Shipping Carrier FedEx FedEx Ground Economy UPS USPS" at bounding box center [276, 94] width 97 height 17
select select ""usps""
click at [228, 86] on select "Shipping Carrier FedEx FedEx Ground Economy UPS USPS" at bounding box center [276, 94] width 97 height 17
click at [246, 113] on input "input" at bounding box center [276, 117] width 97 height 17
paste input "9400150105799031314570"
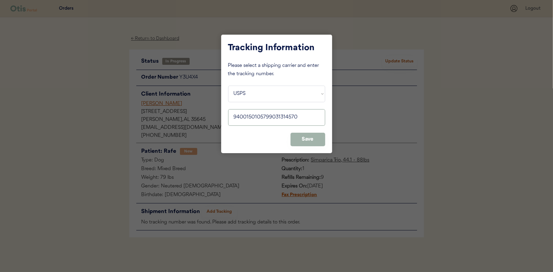
type input "9400150105799031314570"
click at [320, 144] on button "Save" at bounding box center [307, 140] width 35 height 14
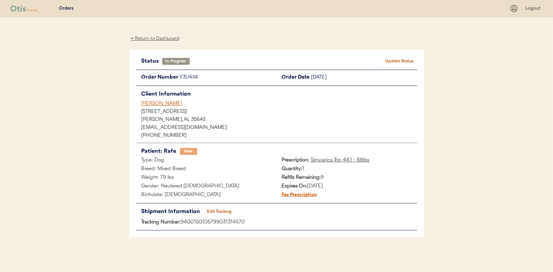
click at [387, 59] on button "Update Status" at bounding box center [399, 61] width 35 height 10
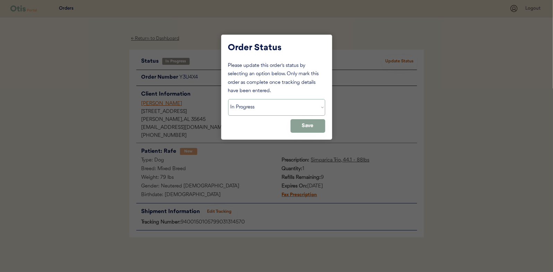
click at [285, 103] on select "Status On Hold New In Progress Complete Pending HW Consent Canceled" at bounding box center [276, 107] width 97 height 17
select select ""complete""
click at [228, 99] on select "Status On Hold New In Progress Complete Pending HW Consent Canceled" at bounding box center [276, 107] width 97 height 17
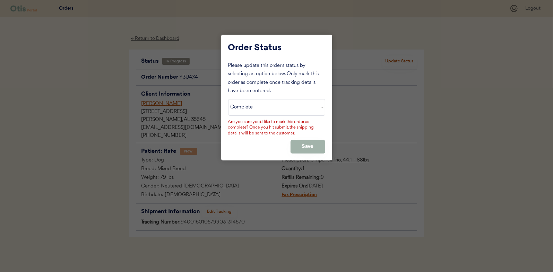
click at [307, 142] on button "Save" at bounding box center [307, 147] width 35 height 14
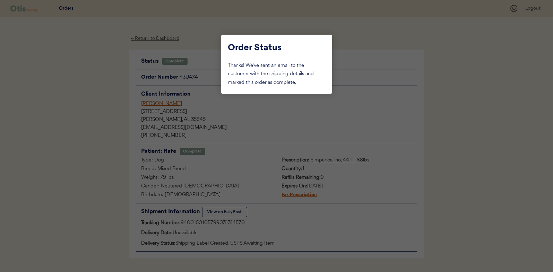
click at [102, 75] on div at bounding box center [276, 136] width 553 height 272
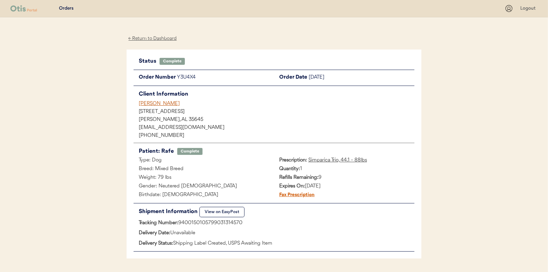
click at [164, 39] on div "← Return to Dashboard" at bounding box center [152, 39] width 52 height 8
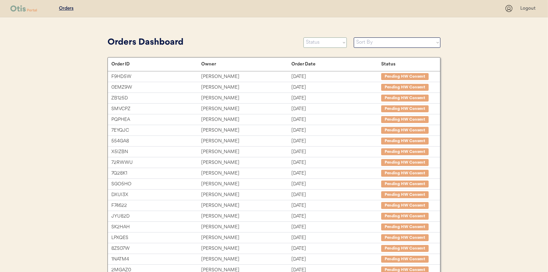
click at [330, 40] on select "Status On Hold New In Progress Complete Pending HW Consent Canceled" at bounding box center [324, 42] width 43 height 10
select select ""in_progress""
click at [303, 37] on select "Status On Hold New In Progress Complete Pending HW Consent Canceled" at bounding box center [324, 42] width 43 height 10
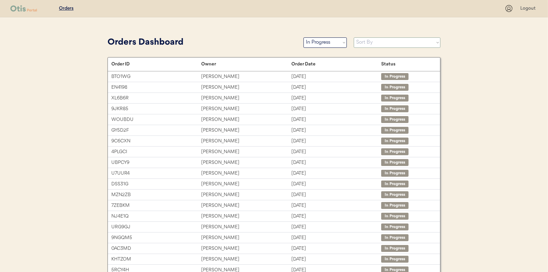
click at [368, 44] on select "Sort By Order Date (Newest → Oldest) Order Date (Oldest → Newest)" at bounding box center [396, 42] width 87 height 10
select select ""Order Date (Oldest → Newest)""
click at [353, 37] on select "Sort By Order Date (Newest → Oldest) Order Date (Oldest → Newest)" at bounding box center [396, 42] width 87 height 10
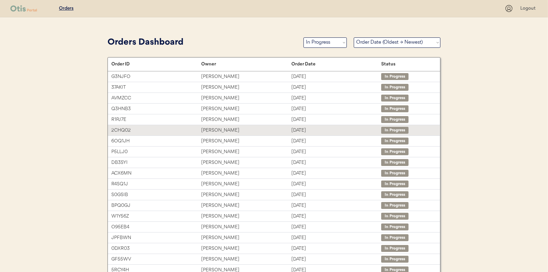
click at [241, 126] on div "Jamie Hamilton" at bounding box center [246, 130] width 90 height 8
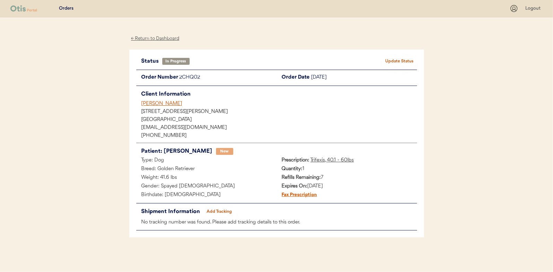
click at [212, 211] on button "Add Tracking" at bounding box center [219, 212] width 35 height 10
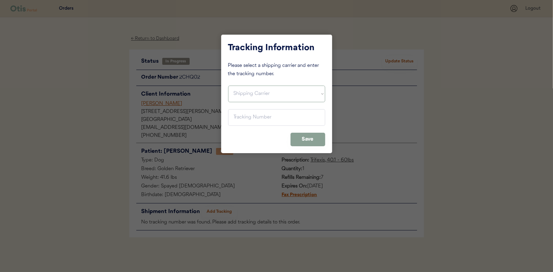
click at [252, 90] on select "Shipping Carrier FedEx FedEx Ground Economy UPS USPS" at bounding box center [276, 94] width 97 height 17
select select ""usps""
click at [228, 86] on select "Shipping Carrier FedEx FedEx Ground Economy UPS USPS" at bounding box center [276, 94] width 97 height 17
click at [257, 116] on input "input" at bounding box center [276, 117] width 97 height 17
paste input "9400150105496032986064"
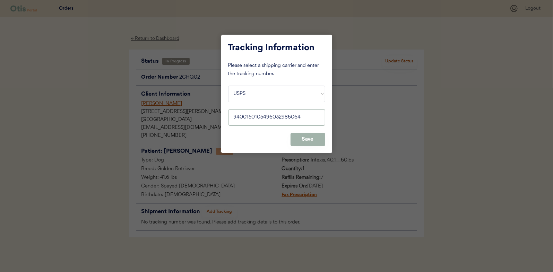
type input "9400150105496032986064"
click at [311, 141] on button "Save" at bounding box center [307, 140] width 35 height 14
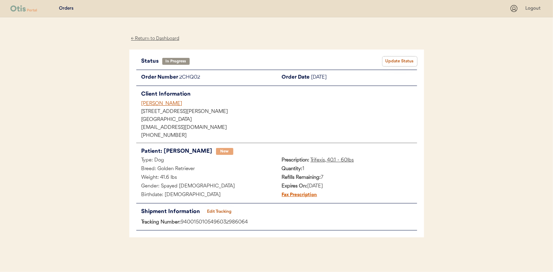
click at [400, 58] on button "Update Status" at bounding box center [399, 61] width 35 height 10
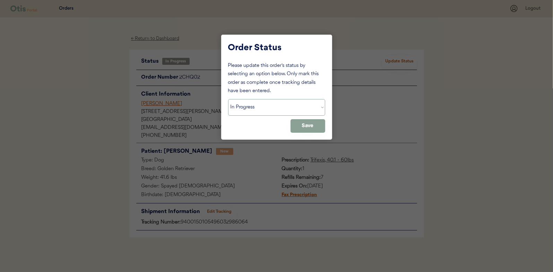
click at [285, 110] on select "Status On Hold New In Progress Complete Pending HW Consent Canceled" at bounding box center [276, 107] width 97 height 17
select select ""complete""
click at [228, 99] on select "Status On Hold New In Progress Complete Pending HW Consent Canceled" at bounding box center [276, 107] width 97 height 17
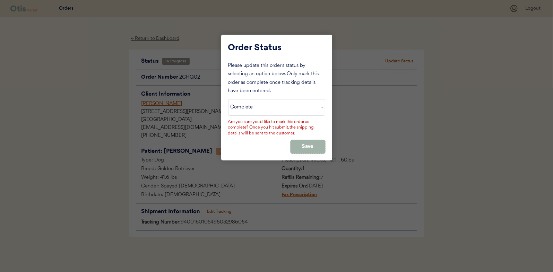
click at [304, 147] on button "Save" at bounding box center [307, 147] width 35 height 14
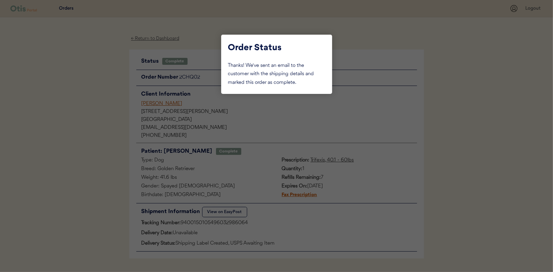
drag, startPoint x: 40, startPoint y: 132, endPoint x: 111, endPoint y: 68, distance: 96.2
click at [40, 131] on div at bounding box center [276, 136] width 553 height 272
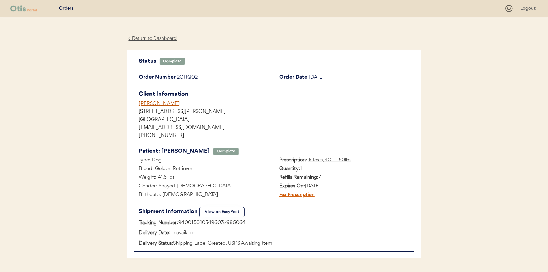
click at [148, 37] on div "← Return to Dashboard" at bounding box center [152, 39] width 52 height 8
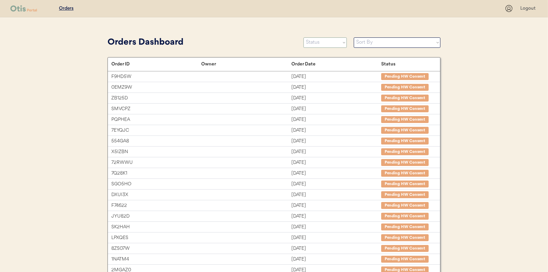
click at [329, 41] on select "Status On Hold New In Progress Complete Pending HW Consent Canceled" at bounding box center [324, 42] width 43 height 10
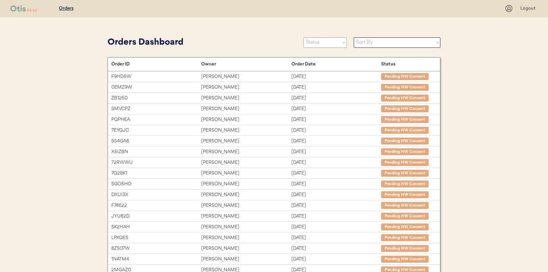
select select ""in_progress""
click at [303, 37] on select "Status On Hold New In Progress Complete Pending HW Consent Canceled" at bounding box center [324, 42] width 43 height 10
drag, startPoint x: 361, startPoint y: 44, endPoint x: 360, endPoint y: 48, distance: 3.5
click at [361, 44] on select "Sort By Order Date (Newest → Oldest) Order Date (Oldest → Newest)" at bounding box center [396, 42] width 87 height 10
select select ""Order Date (Oldest → Newest)""
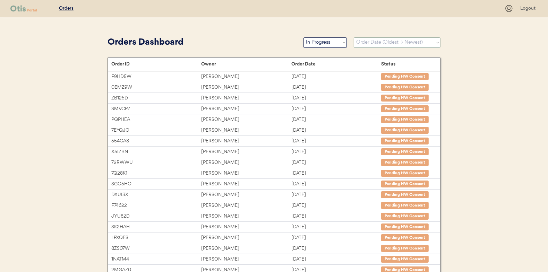
click at [353, 37] on select "Sort By Order Date (Newest → Oldest) Order Date (Oldest → Newest)" at bounding box center [396, 42] width 87 height 10
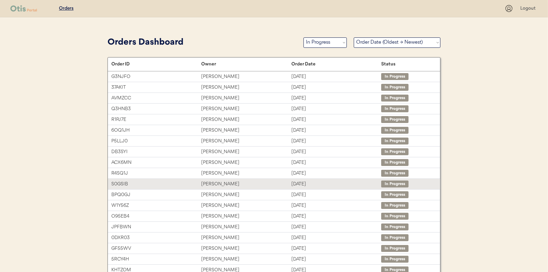
click at [240, 183] on div "[PERSON_NAME]" at bounding box center [246, 184] width 90 height 8
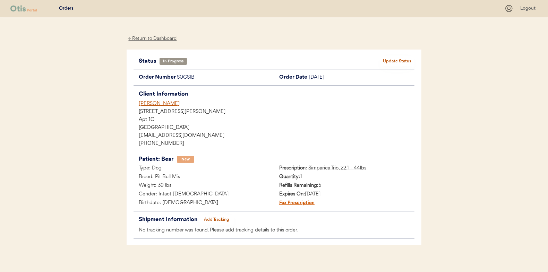
click at [210, 221] on button "Add Tracking" at bounding box center [216, 220] width 35 height 10
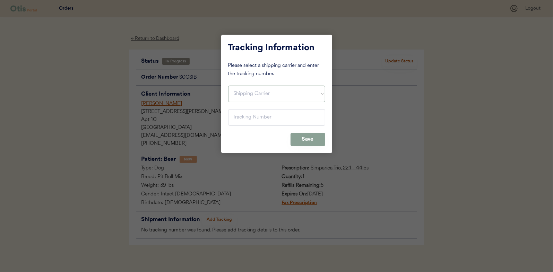
click at [259, 96] on select "Shipping Carrier FedEx FedEx Ground Economy UPS USPS" at bounding box center [276, 94] width 97 height 17
select select ""usps""
click at [228, 86] on select "Shipping Carrier FedEx FedEx Ground Economy UPS USPS" at bounding box center [276, 94] width 97 height 17
click at [250, 119] on input "input" at bounding box center [276, 117] width 97 height 17
paste input "9400150105800031314344"
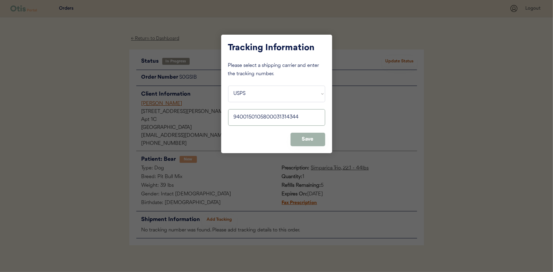
type input "9400150105800031314344"
click at [306, 141] on button "Save" at bounding box center [307, 140] width 35 height 14
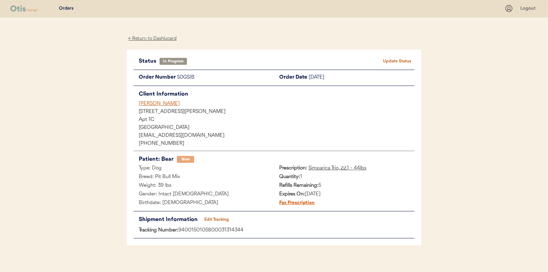
click at [386, 51] on div "Status In Progress Update Status Order Number S0GSIB Order Date [DATE] Client I…" at bounding box center [273, 148] width 295 height 196
click at [387, 56] on button "Update Status" at bounding box center [396, 61] width 35 height 10
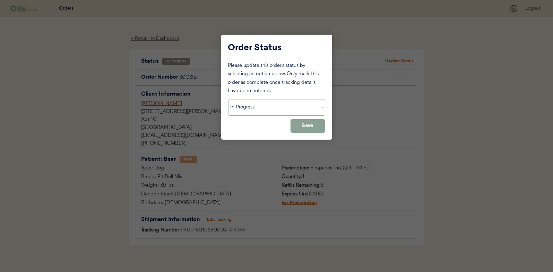
click at [282, 106] on select "Status On Hold New In Progress Complete Pending HW Consent Canceled" at bounding box center [276, 107] width 97 height 17
select select ""complete""
click at [228, 99] on select "Status On Hold New In Progress Complete Pending HW Consent Canceled" at bounding box center [276, 107] width 97 height 17
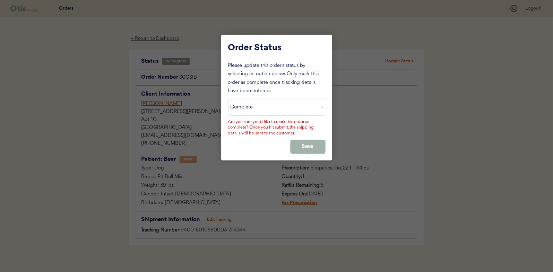
click at [303, 144] on button "Save" at bounding box center [307, 147] width 35 height 14
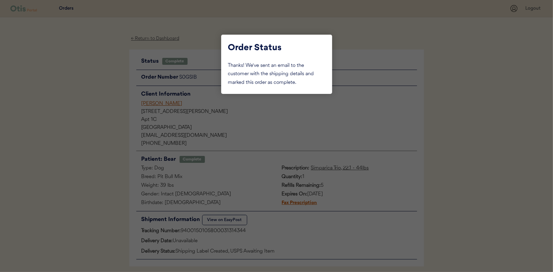
click at [87, 105] on div at bounding box center [276, 136] width 553 height 272
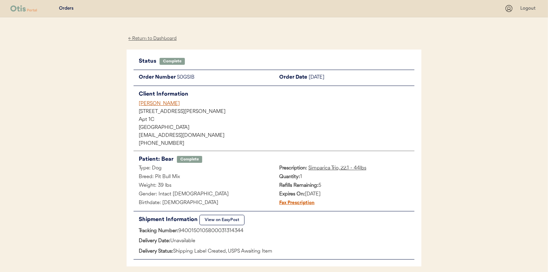
click at [175, 41] on div "← Return to Dashboard" at bounding box center [152, 39] width 52 height 8
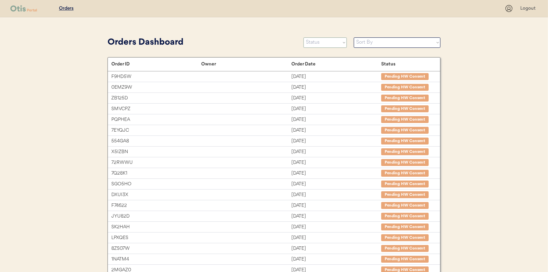
click at [315, 44] on select "Status On Hold New In Progress Complete Pending HW Consent Canceled" at bounding box center [324, 42] width 43 height 10
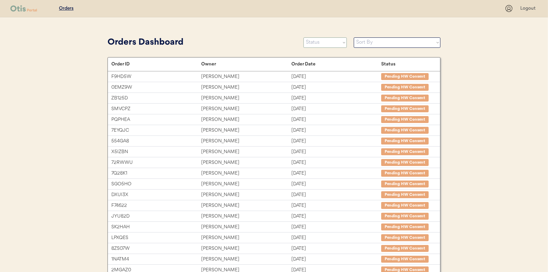
select select ""in_progress""
click at [303, 37] on select "Status On Hold New In Progress Complete Pending HW Consent Canceled" at bounding box center [324, 42] width 43 height 10
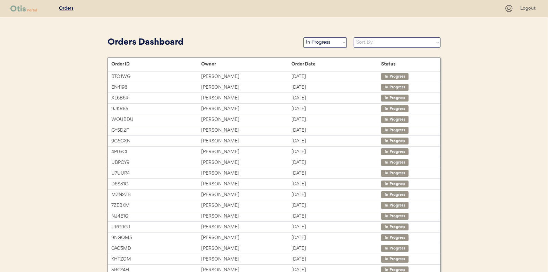
click at [369, 45] on select "Sort By Order Date (Newest → Oldest) Order Date (Oldest → Newest)" at bounding box center [396, 42] width 87 height 10
select select ""Order Date (Oldest → Newest)""
click at [353, 37] on select "Sort By Order Date (Newest → Oldest) Order Date (Oldest → Newest)" at bounding box center [396, 42] width 87 height 10
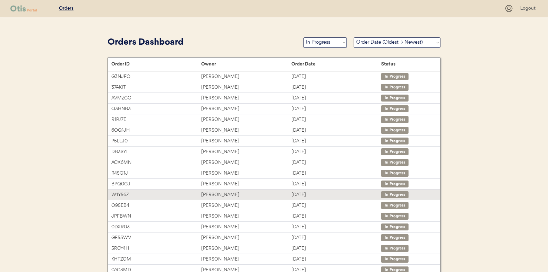
click at [212, 195] on div "[PERSON_NAME]" at bounding box center [246, 195] width 90 height 8
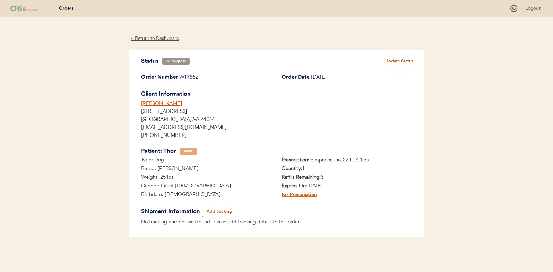
click at [226, 208] on button "Add Tracking" at bounding box center [219, 212] width 35 height 10
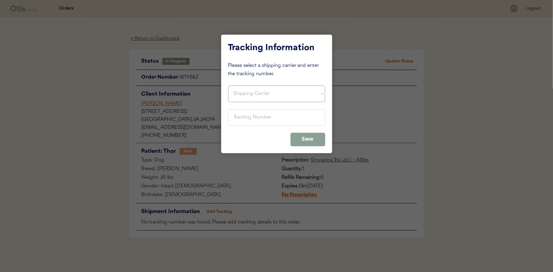
click at [280, 91] on select "Shipping Carrier FedEx FedEx Ground Economy UPS USPS" at bounding box center [276, 94] width 97 height 17
select select ""usps""
click at [228, 86] on select "Shipping Carrier FedEx FedEx Ground Economy UPS USPS" at bounding box center [276, 94] width 97 height 17
click at [268, 118] on input "input" at bounding box center [276, 117] width 97 height 17
paste input "9400150105799031309798"
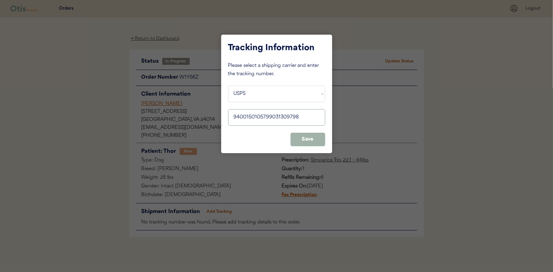
type input "9400150105799031309798"
click at [292, 139] on button "Save" at bounding box center [307, 140] width 35 height 14
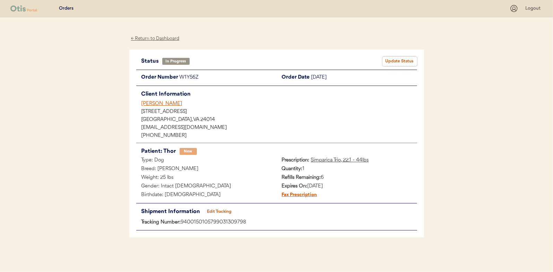
click at [387, 59] on button "Update Status" at bounding box center [399, 61] width 35 height 10
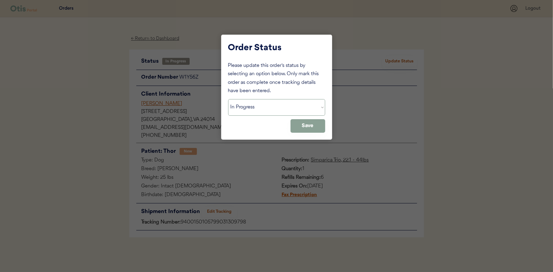
click at [272, 109] on select "Status On Hold New In Progress Complete Pending HW Consent Canceled" at bounding box center [276, 107] width 97 height 17
select select ""complete""
click at [228, 99] on select "Status On Hold New In Progress Complete Pending HW Consent Canceled" at bounding box center [276, 107] width 97 height 17
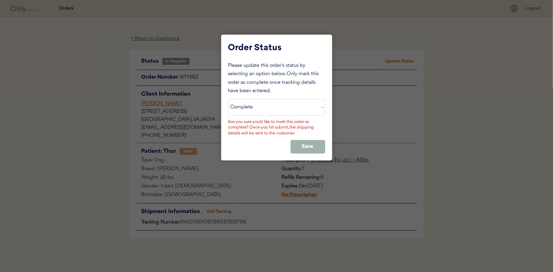
click at [300, 148] on button "Save" at bounding box center [307, 147] width 35 height 14
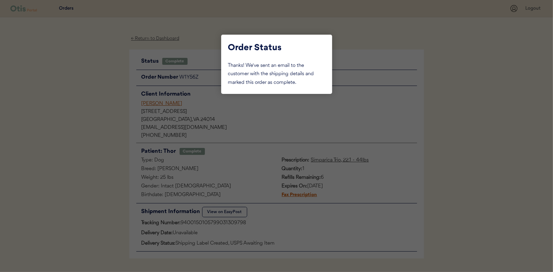
click at [117, 83] on div at bounding box center [276, 136] width 553 height 272
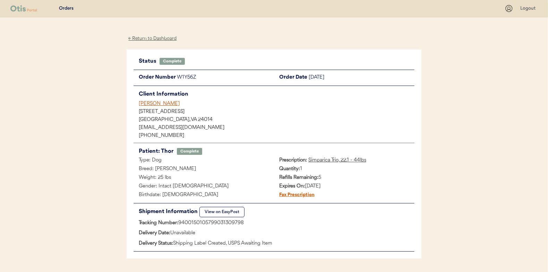
click at [62, 14] on div "Patients Consults Orders Logout" at bounding box center [274, 8] width 548 height 17
click at [64, 12] on div "Patients Consults Orders" at bounding box center [257, 8] width 494 height 9
click at [67, 9] on div "Orders" at bounding box center [66, 8] width 15 height 7
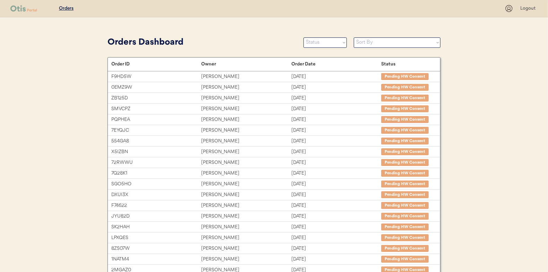
click at [507, 9] on icon at bounding box center [508, 8] width 9 height 9
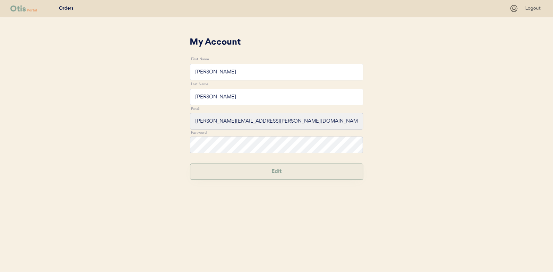
click at [302, 172] on button "Edit" at bounding box center [276, 172] width 173 height 16
click at [260, 176] on button "Save" at bounding box center [276, 172] width 173 height 16
